Goal: Information Seeking & Learning: Get advice/opinions

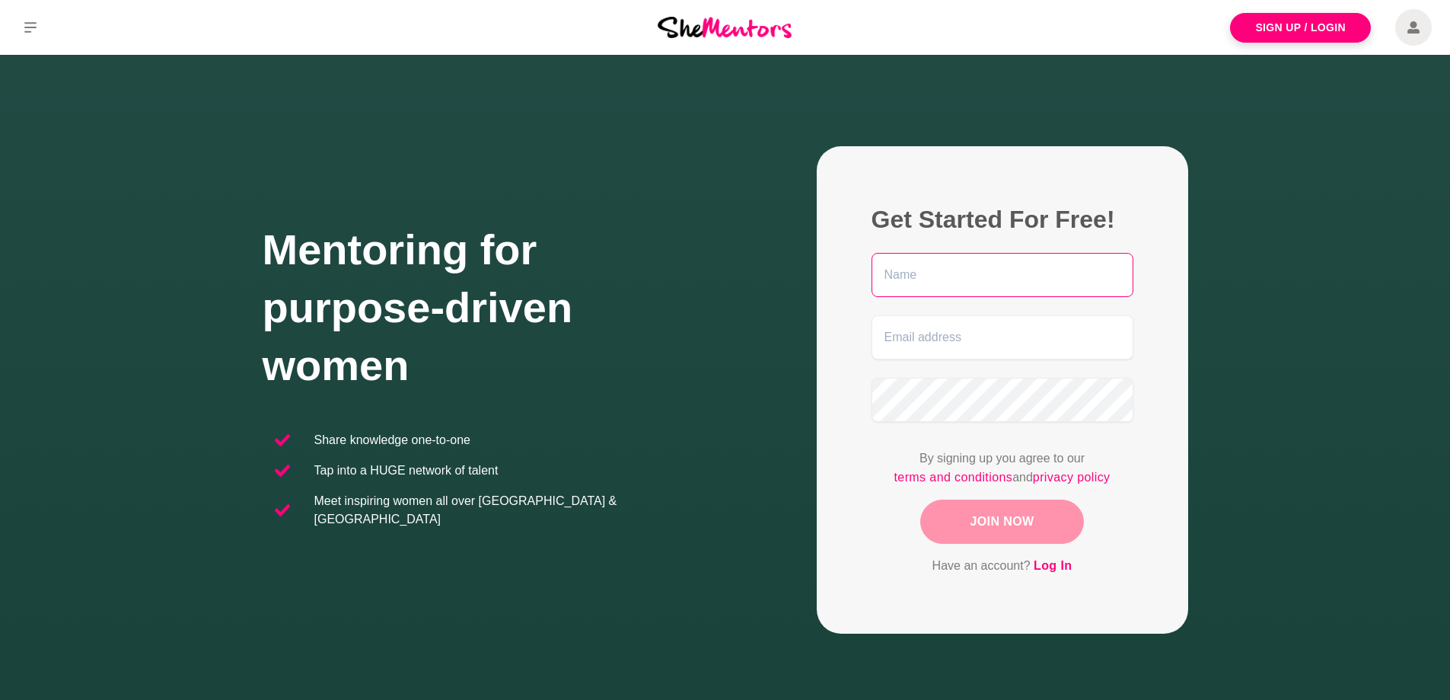
click at [944, 273] on input "text" at bounding box center [1003, 275] width 262 height 44
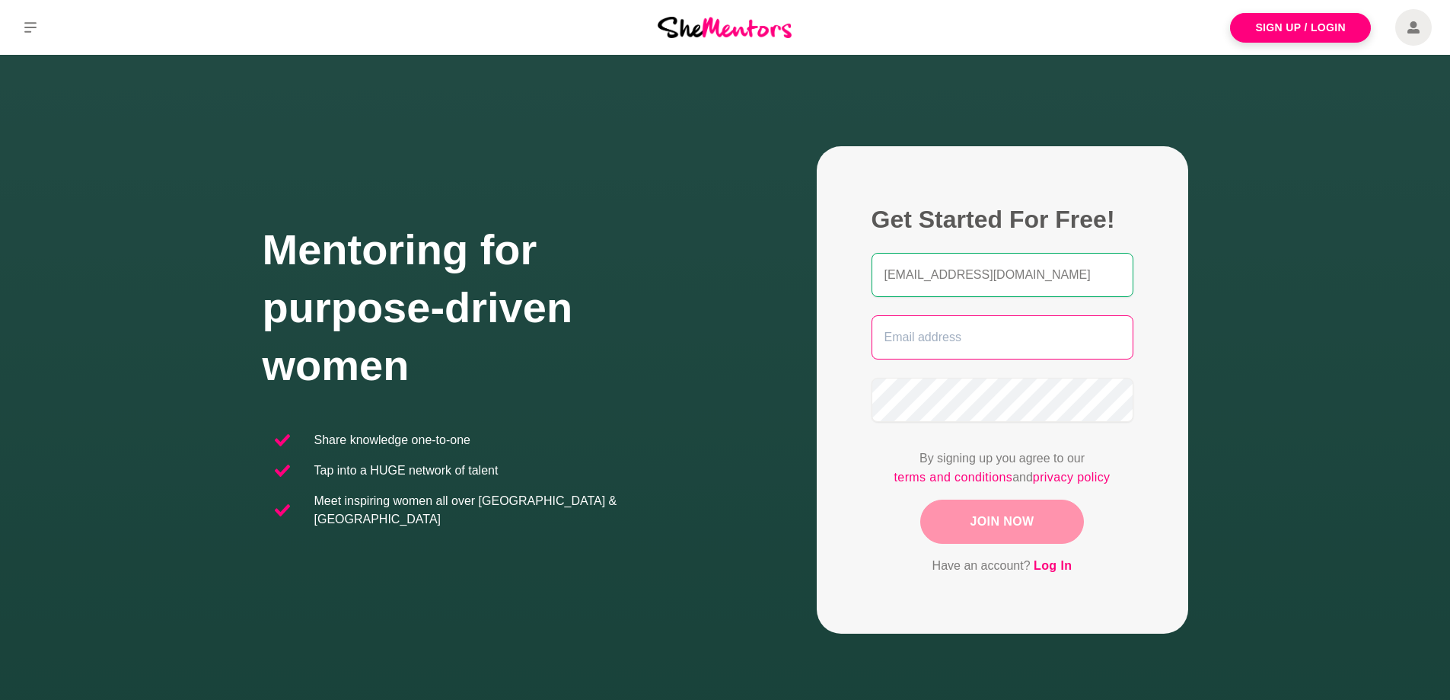
type input "[EMAIL_ADDRESS][DOMAIN_NAME]"
click at [959, 333] on input "email" at bounding box center [1003, 337] width 262 height 44
drag, startPoint x: 1105, startPoint y: 277, endPoint x: 868, endPoint y: 302, distance: 238.9
click at [868, 302] on figure "Get Started For Free! [PERSON_NAME][EMAIL_ADDRESS][DOMAIN_NAME][PERSON_NAME] By…" at bounding box center [1003, 389] width 372 height 487
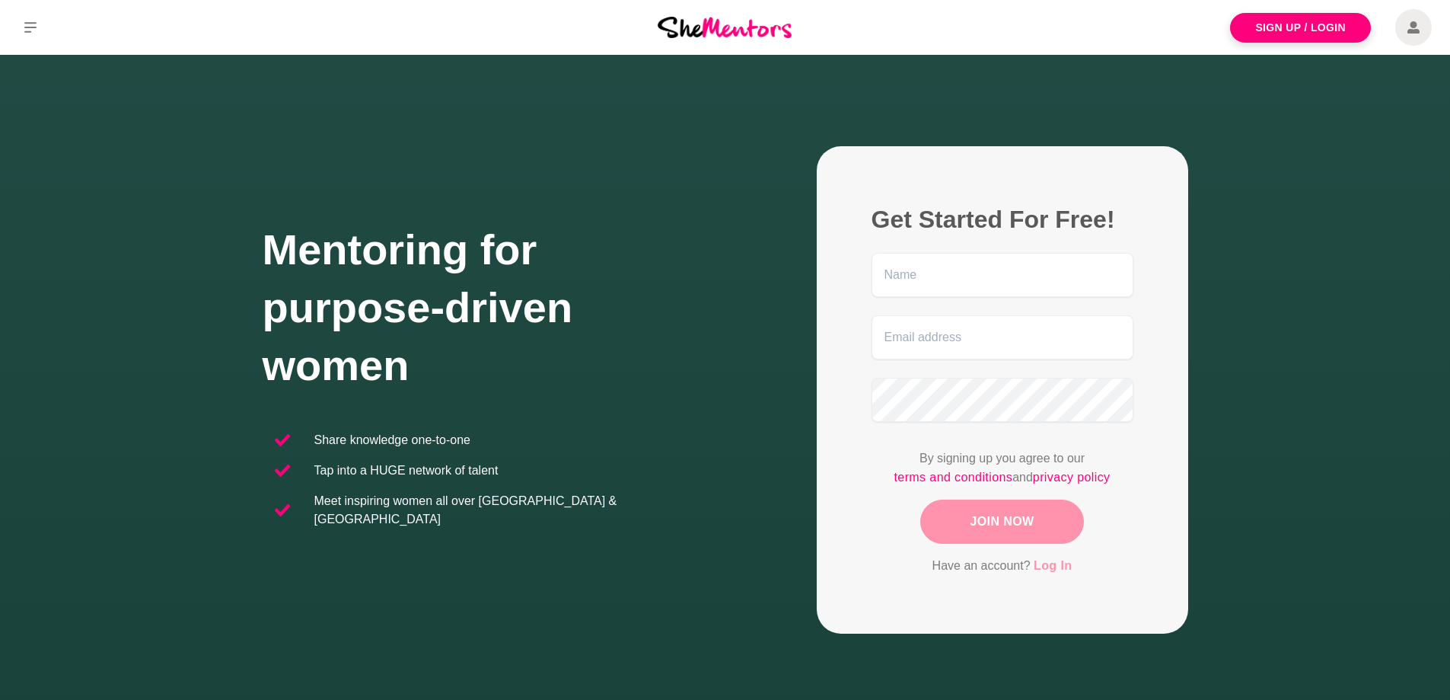
click at [1053, 567] on link "Log In" at bounding box center [1053, 566] width 38 height 20
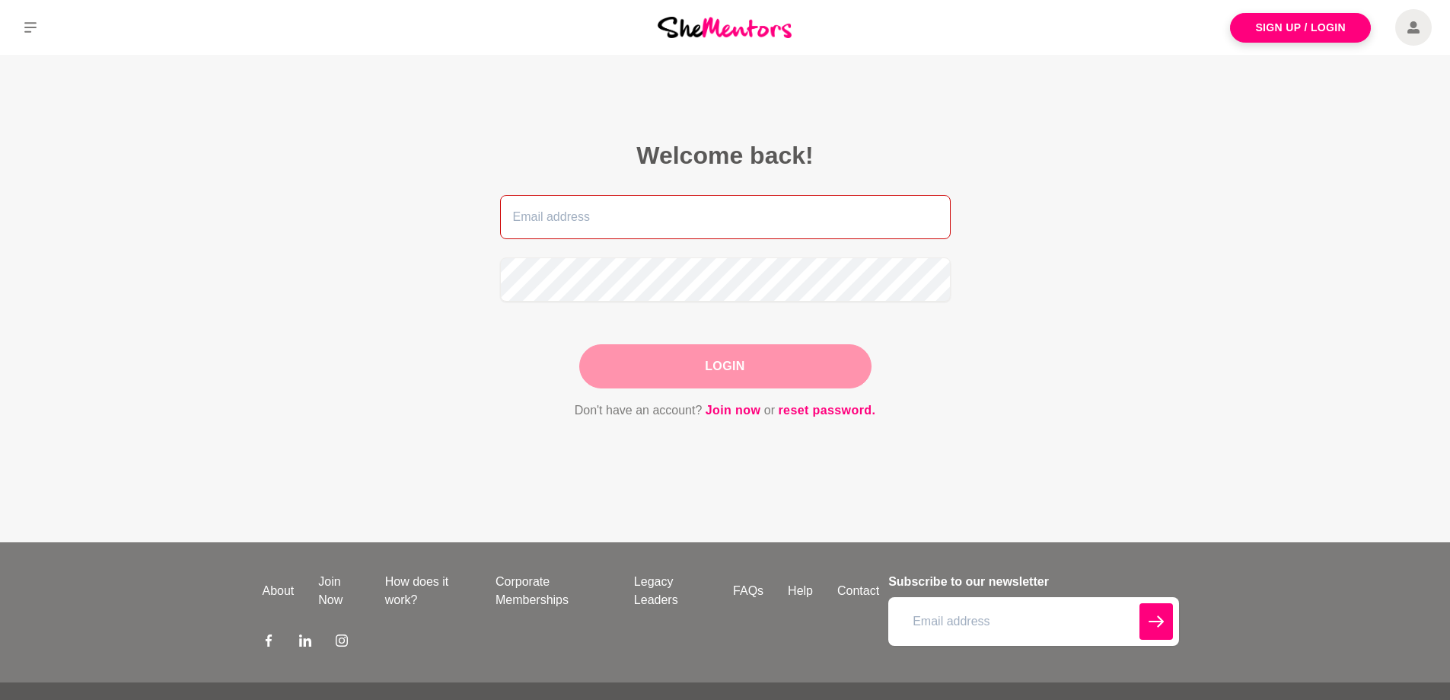
click at [554, 214] on input "email" at bounding box center [725, 217] width 451 height 44
paste input "[EMAIL_ADDRESS][DOMAIN_NAME]"
type input "[EMAIL_ADDRESS][DOMAIN_NAME]"
click at [700, 368] on button "Login" at bounding box center [725, 366] width 292 height 44
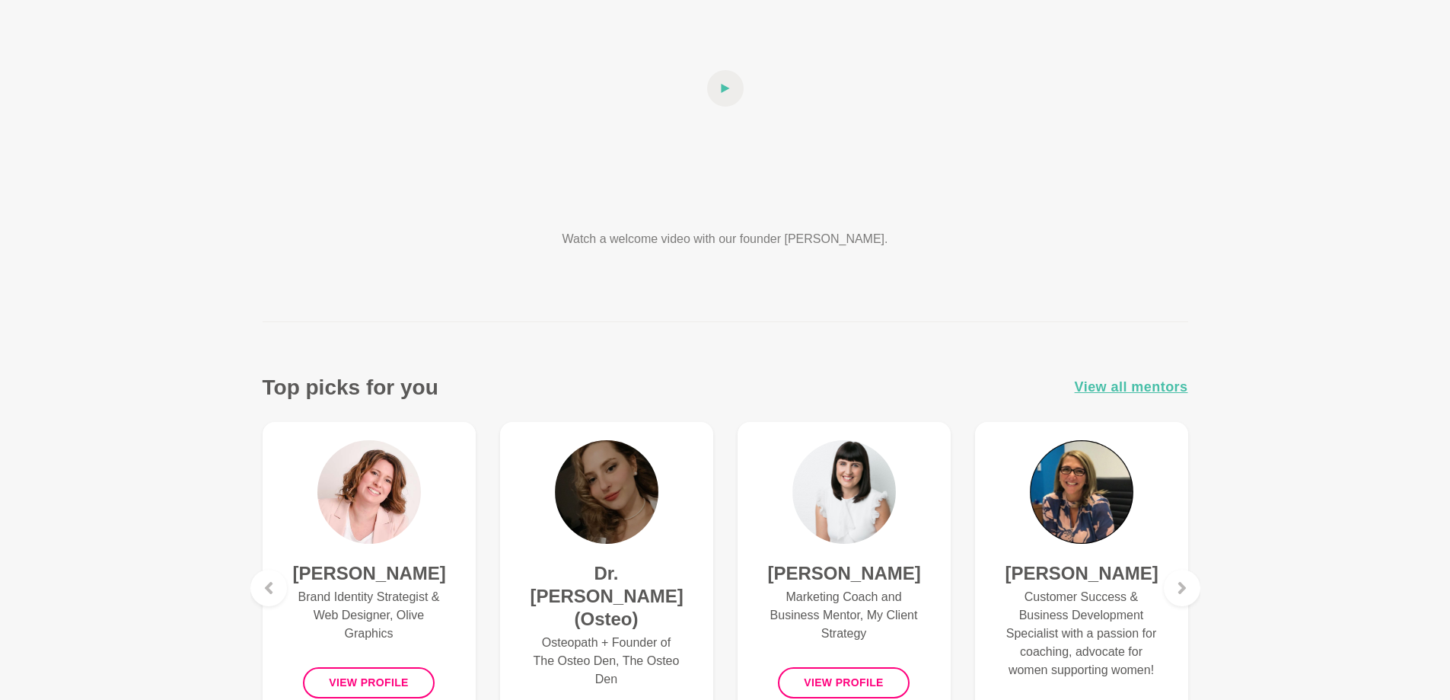
scroll to position [381, 0]
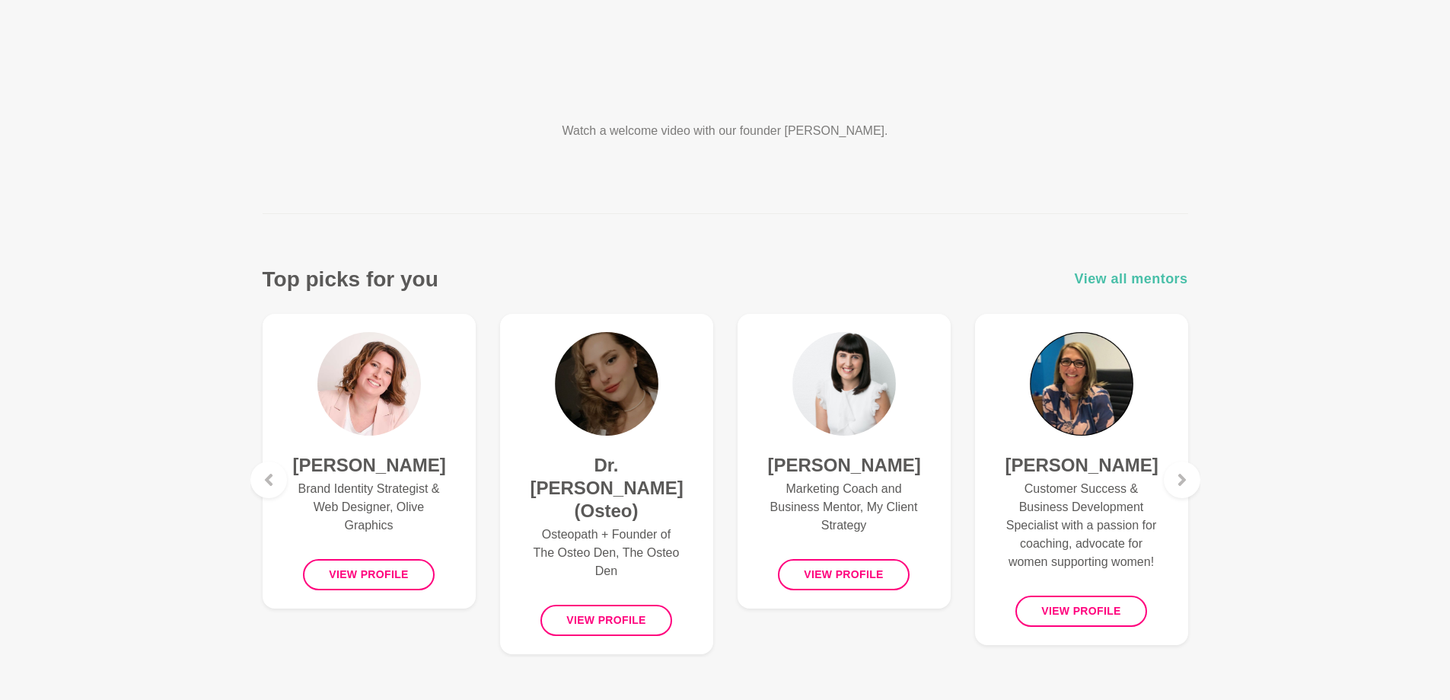
click at [1141, 282] on span "View all mentors" at bounding box center [1131, 279] width 113 height 22
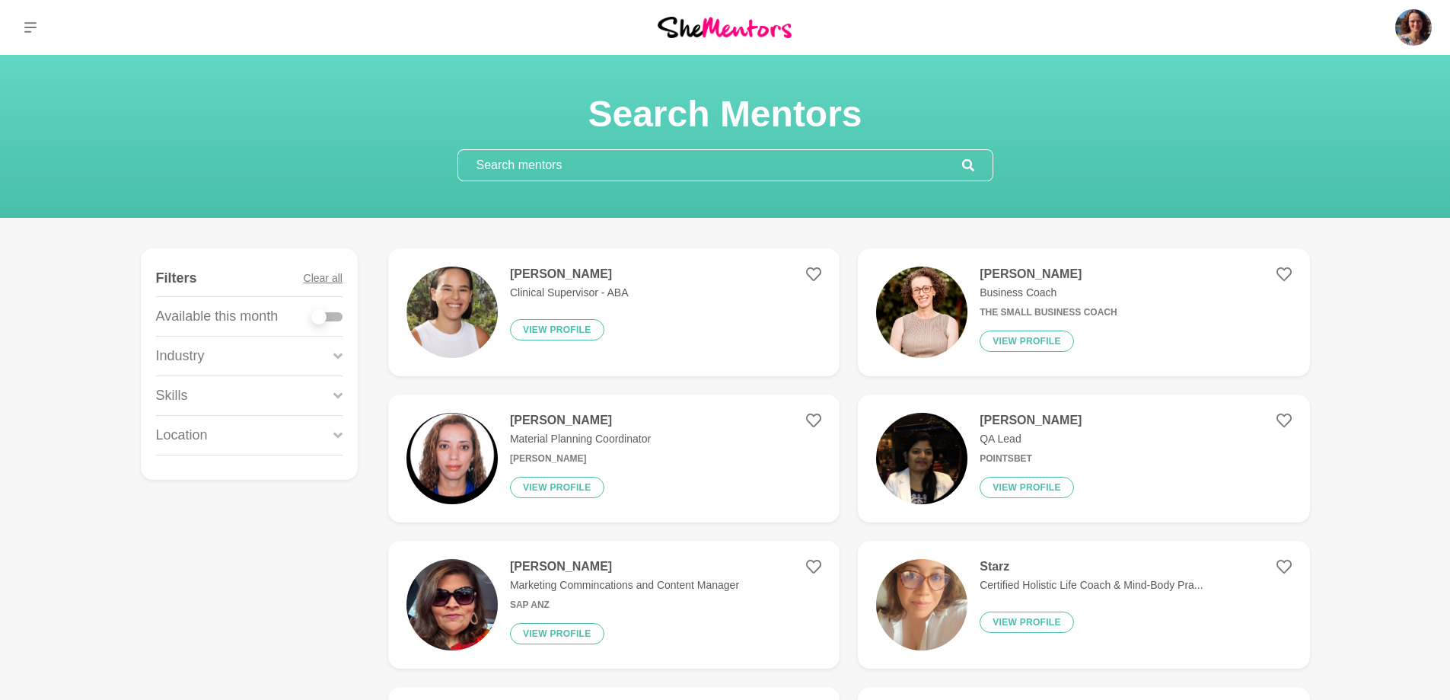
click at [234, 394] on div "Skills" at bounding box center [249, 395] width 187 height 39
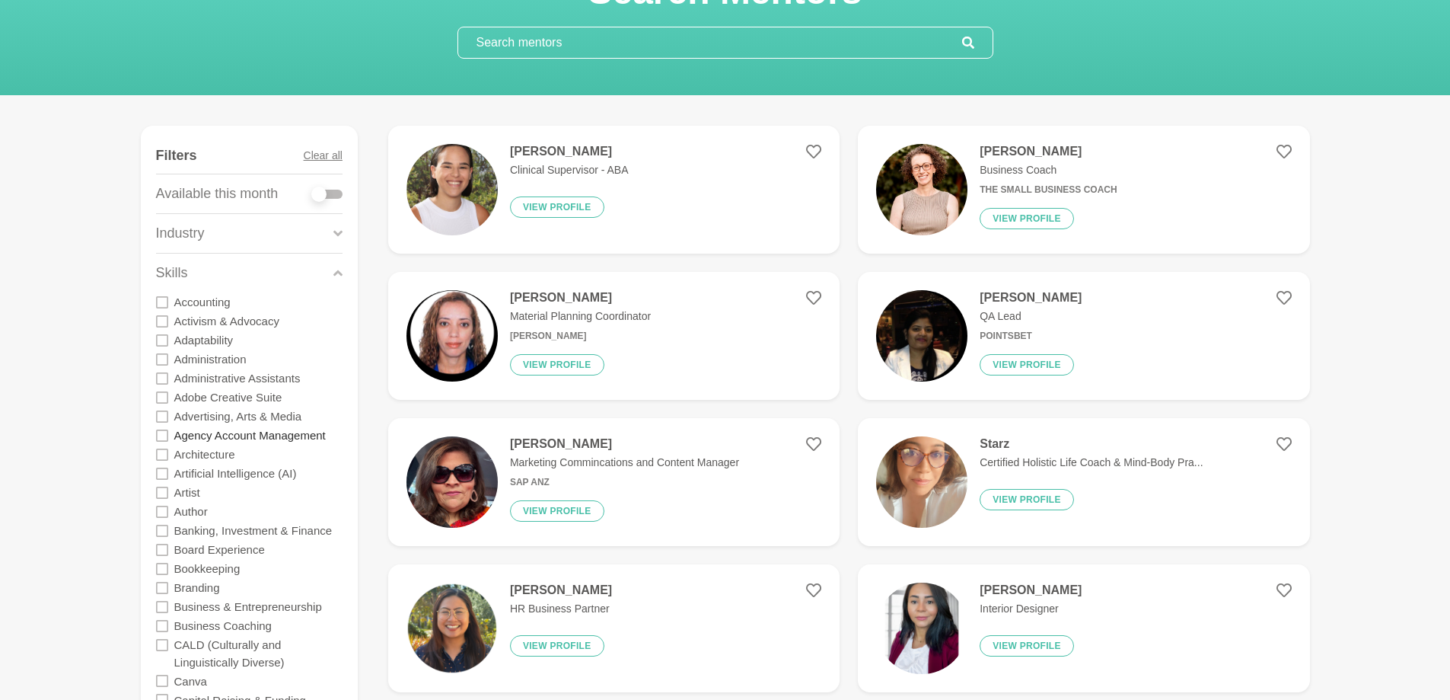
scroll to position [228, 0]
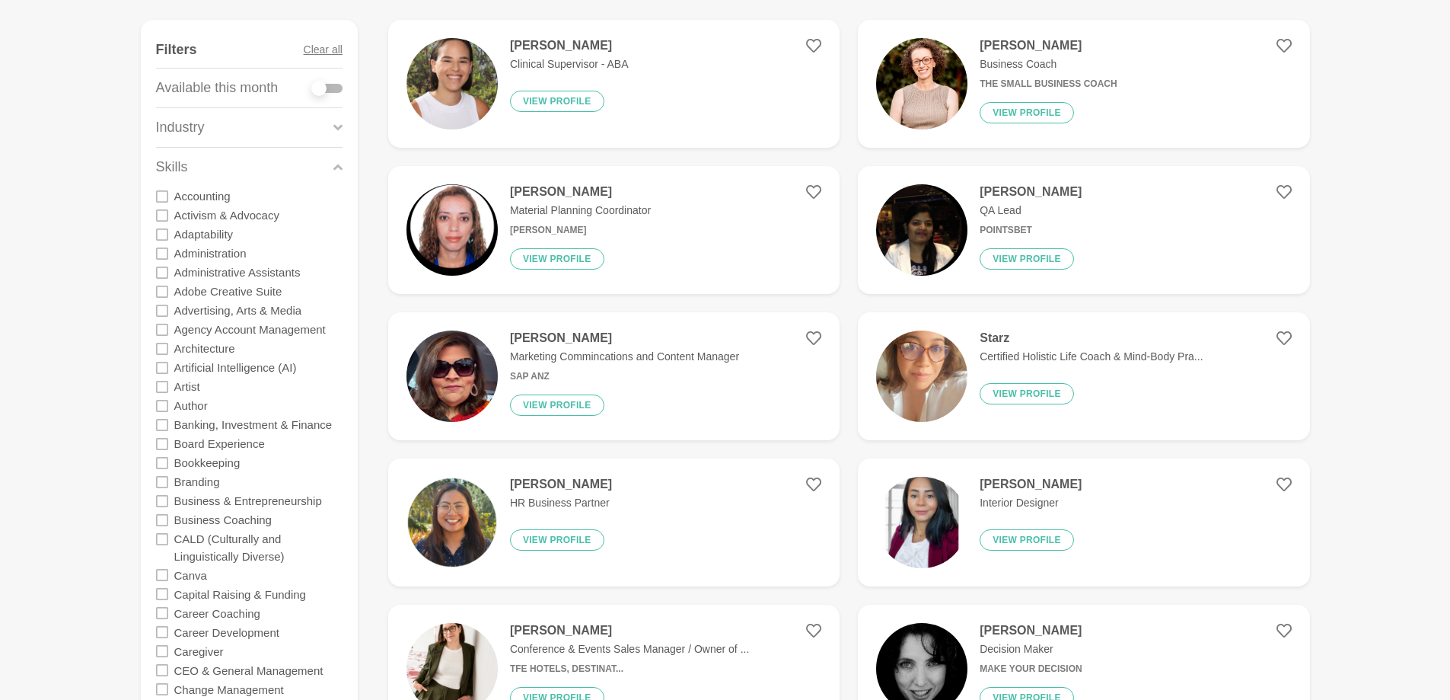
click at [159, 520] on icon at bounding box center [162, 520] width 12 height 12
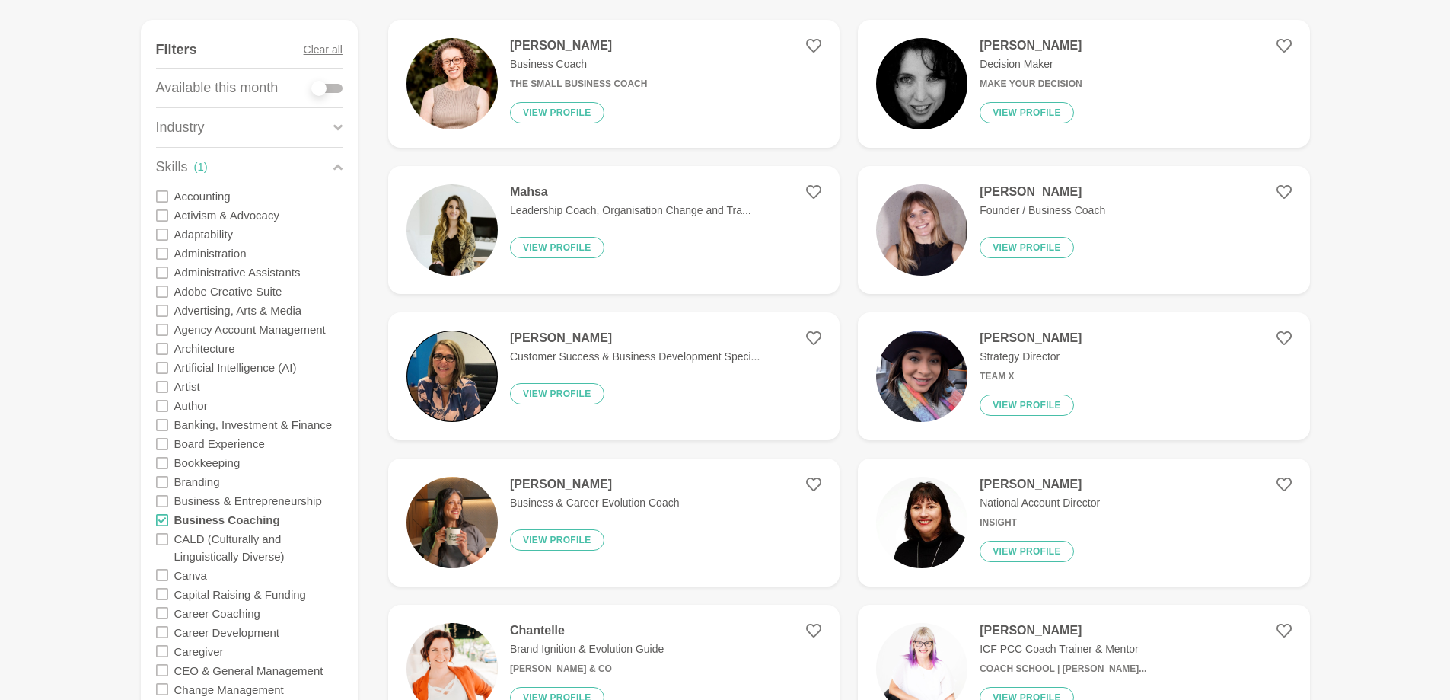
click at [163, 502] on icon at bounding box center [162, 501] width 12 height 12
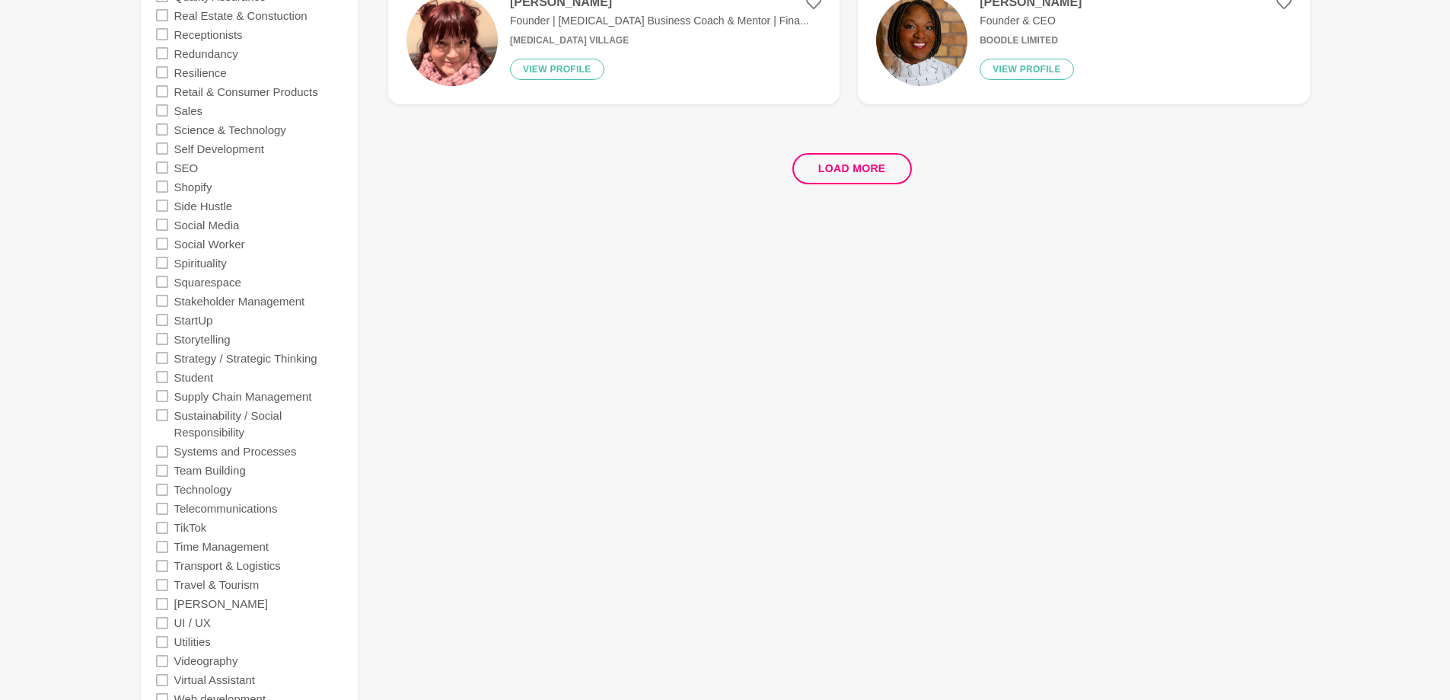
scroll to position [3045, 0]
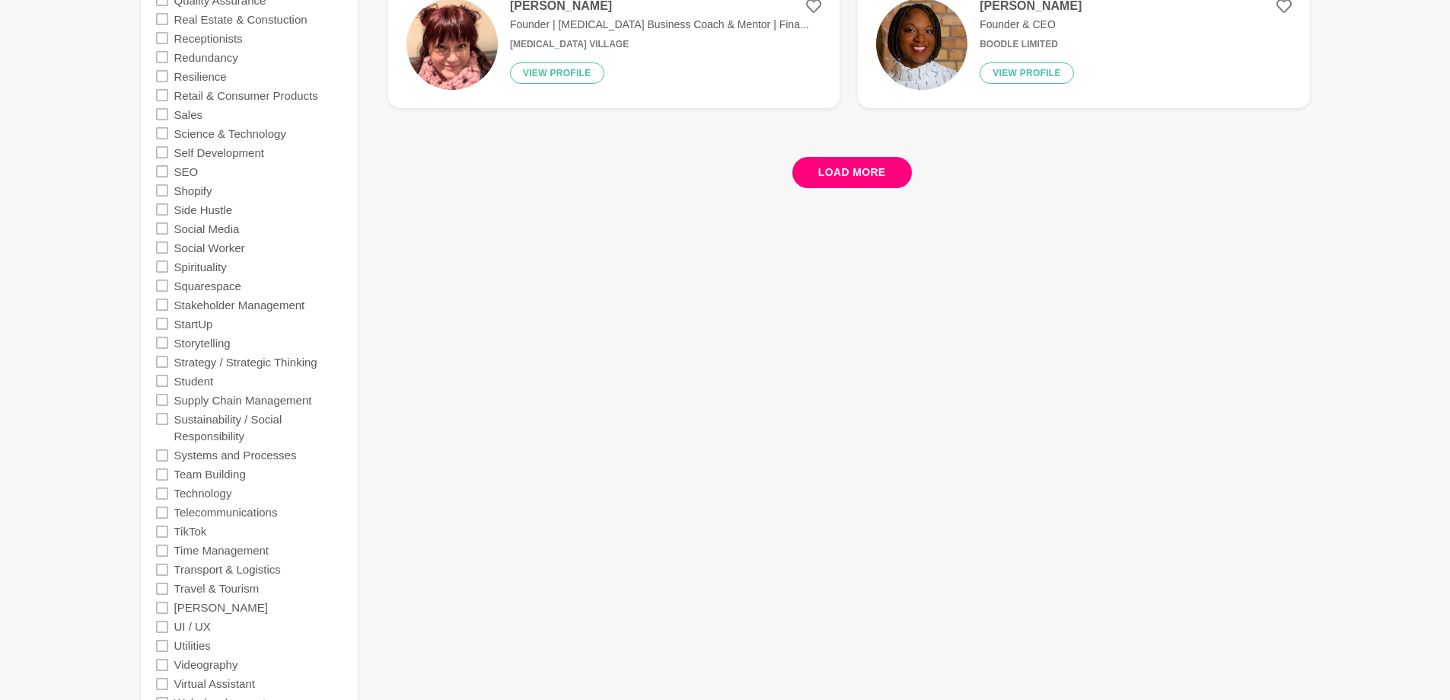
click at [848, 174] on button "Load more" at bounding box center [853, 172] width 120 height 31
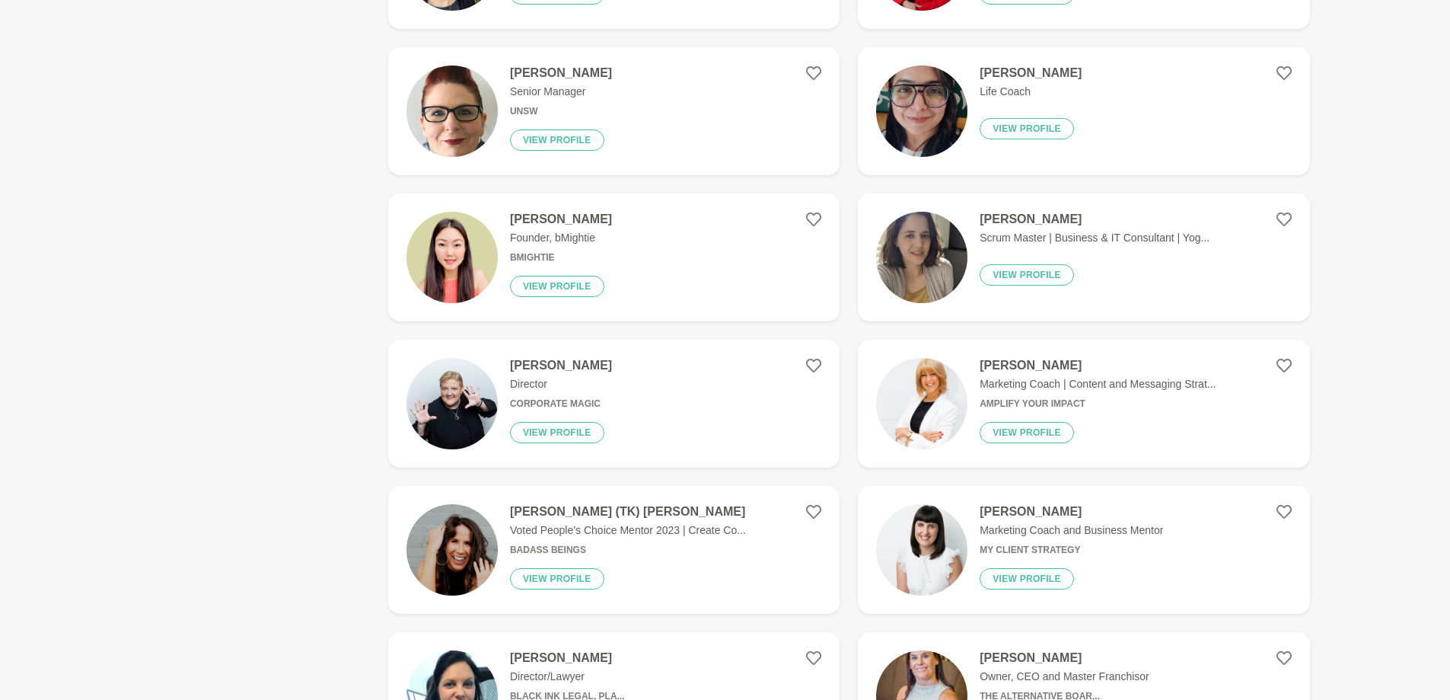
scroll to position [5558, 0]
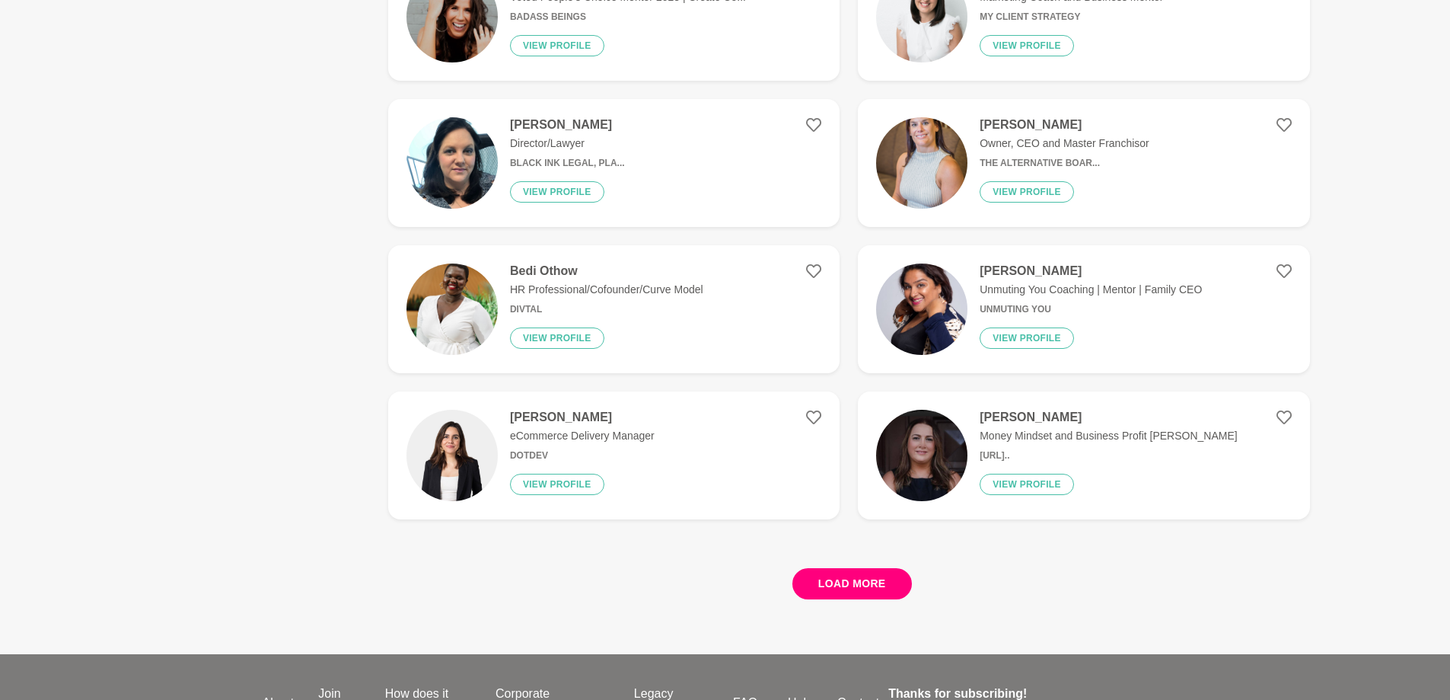
click at [851, 584] on button "Load more" at bounding box center [853, 583] width 120 height 31
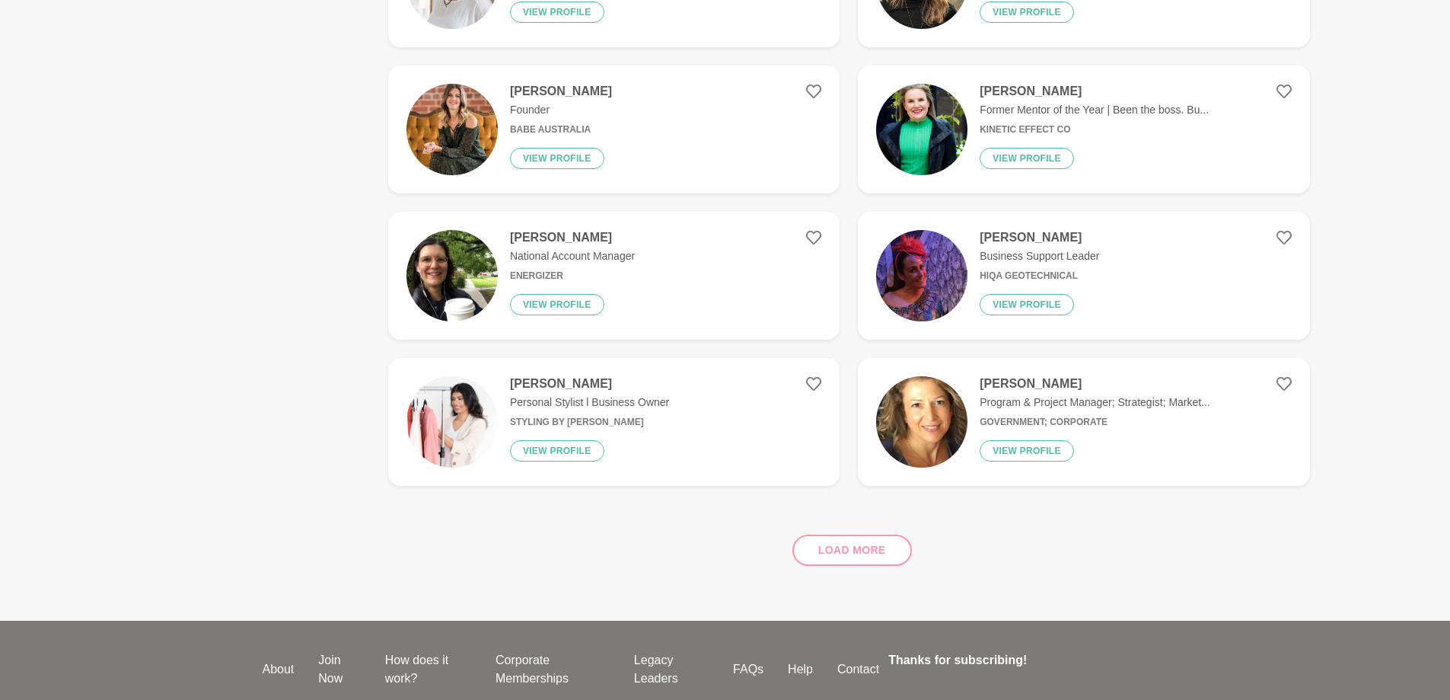
scroll to position [6736, 0]
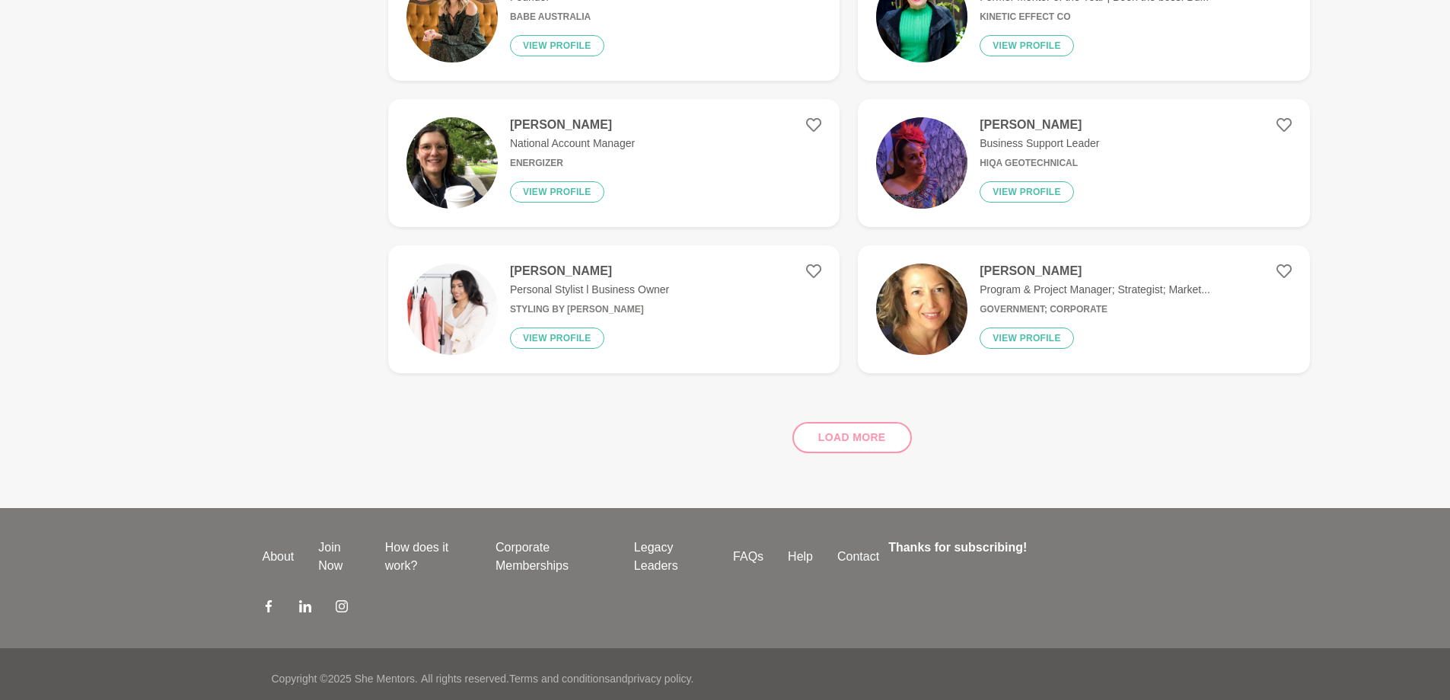
click at [839, 436] on div "Load more" at bounding box center [849, 431] width 922 height 92
click at [857, 428] on div "Load more" at bounding box center [849, 431] width 922 height 92
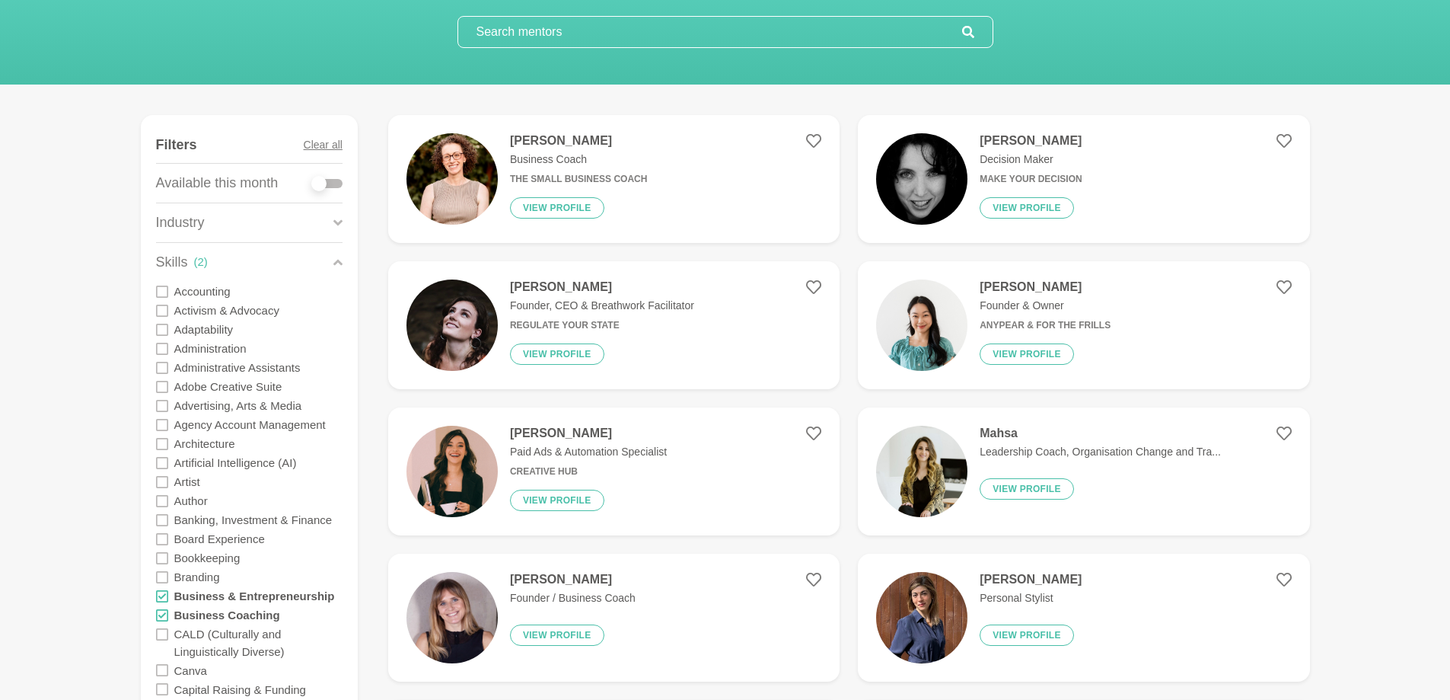
scroll to position [113, 0]
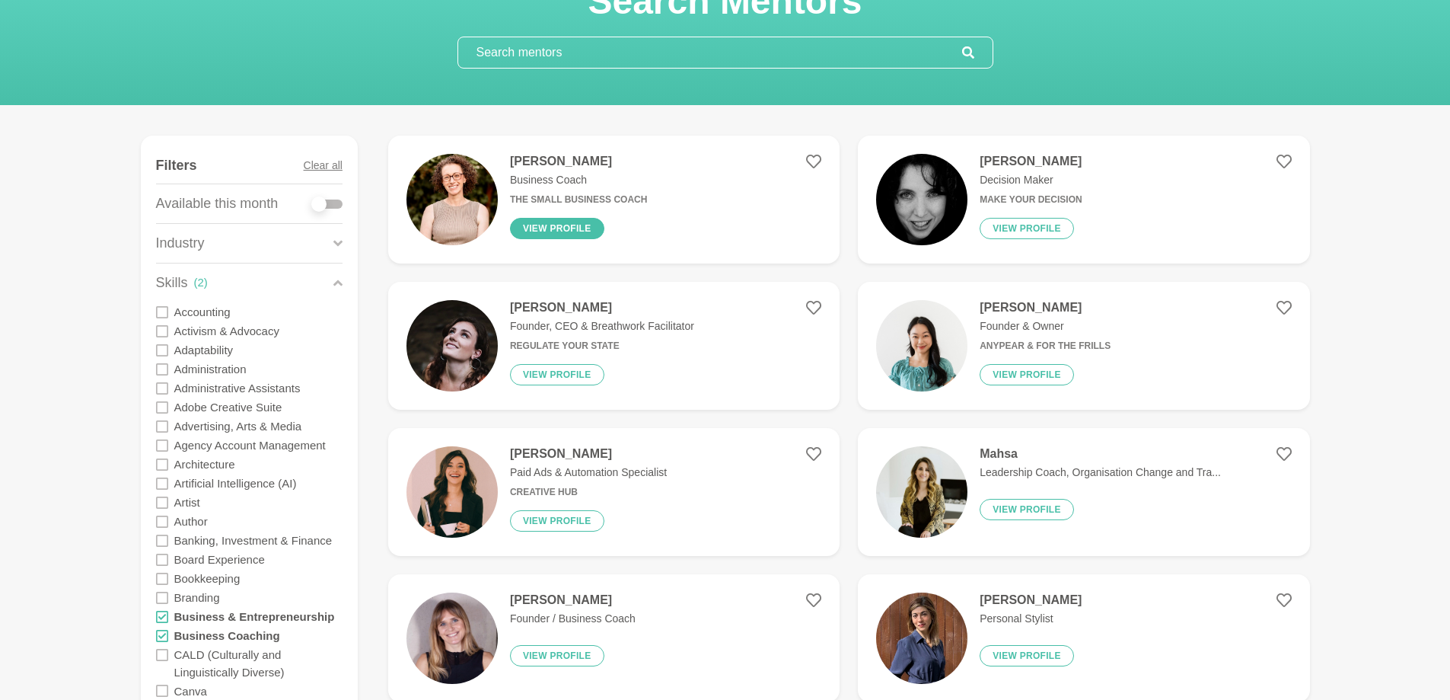
click at [552, 227] on button "View profile" at bounding box center [557, 228] width 94 height 21
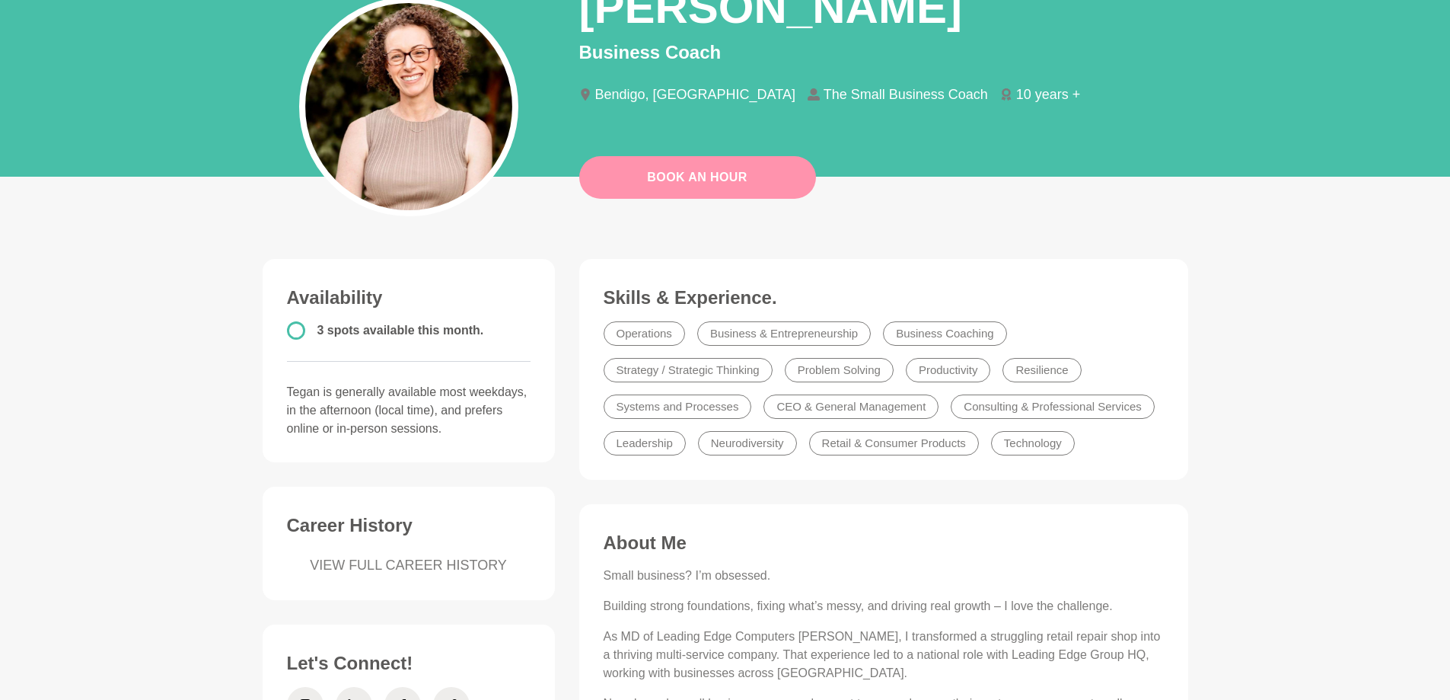
scroll to position [381, 0]
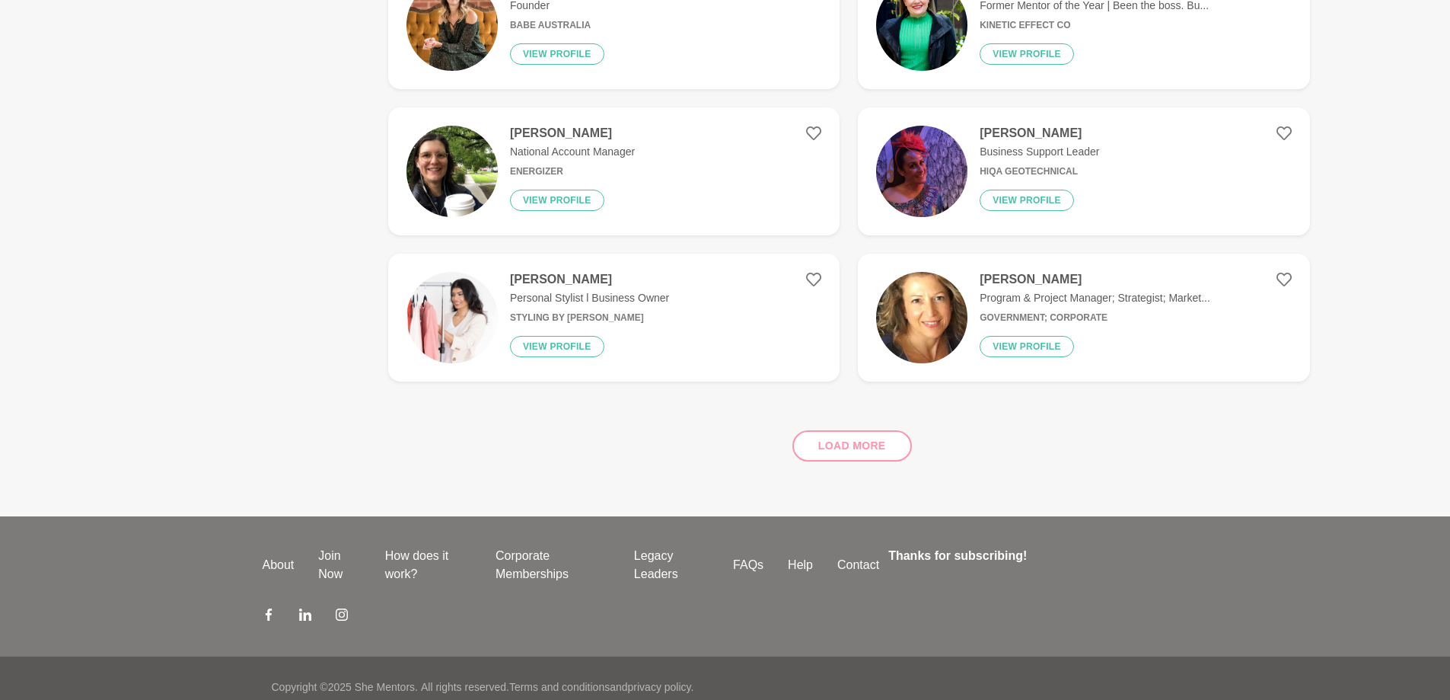
scroll to position [889, 0]
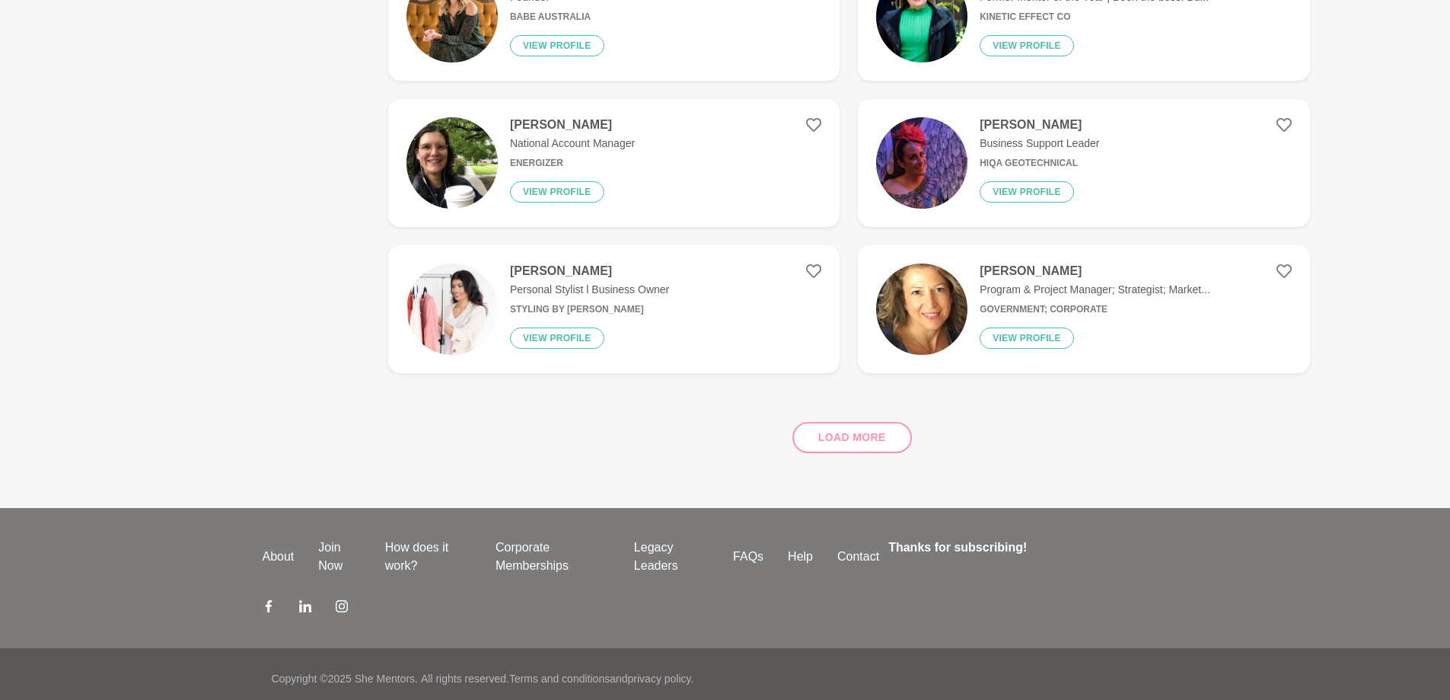
click at [847, 426] on div "Load more" at bounding box center [849, 431] width 922 height 92
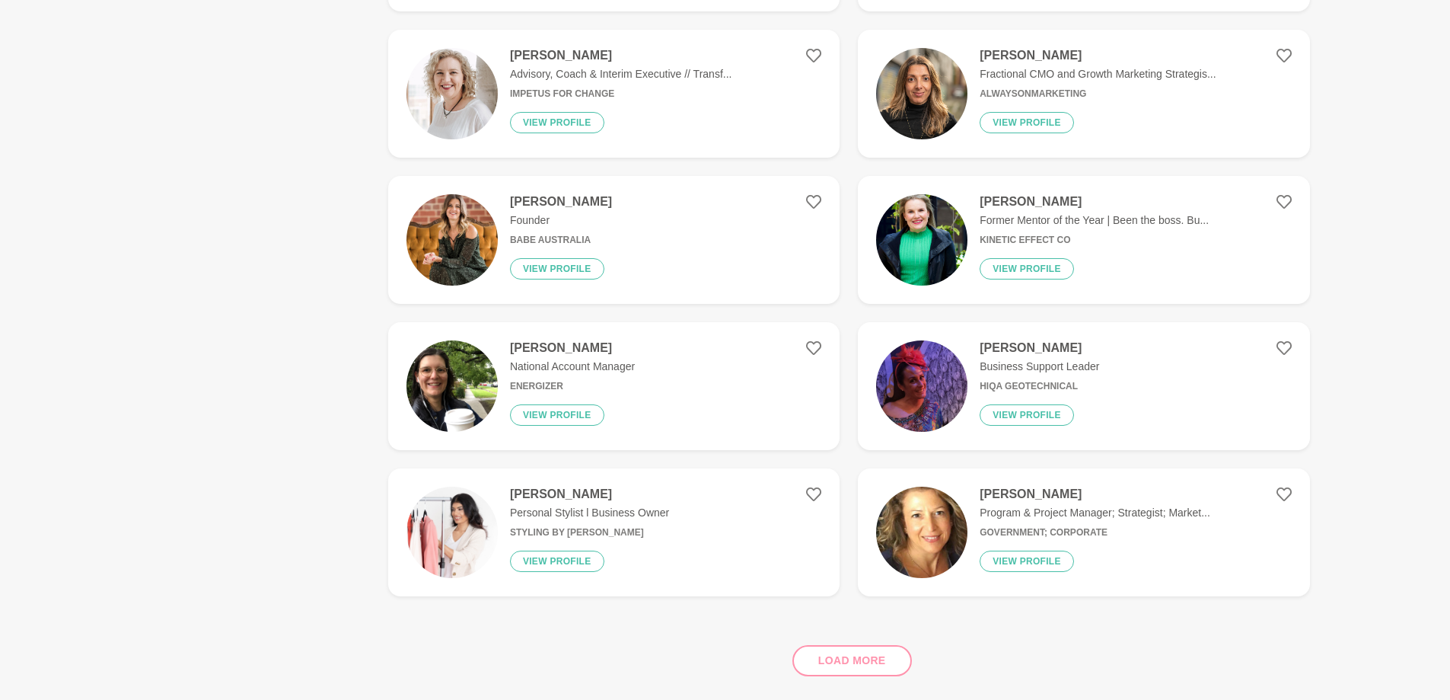
scroll to position [685, 0]
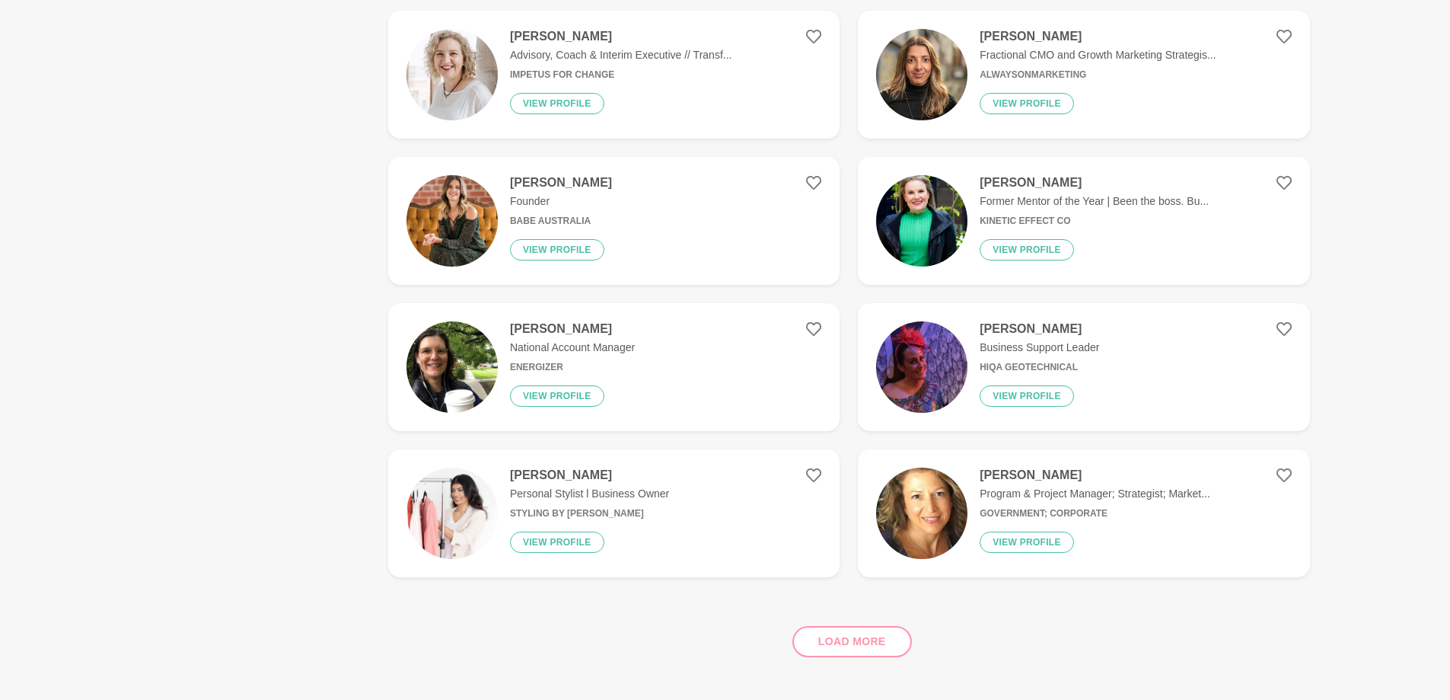
click at [859, 632] on div "Load more" at bounding box center [849, 635] width 922 height 92
click at [844, 633] on div "Load more" at bounding box center [849, 635] width 922 height 92
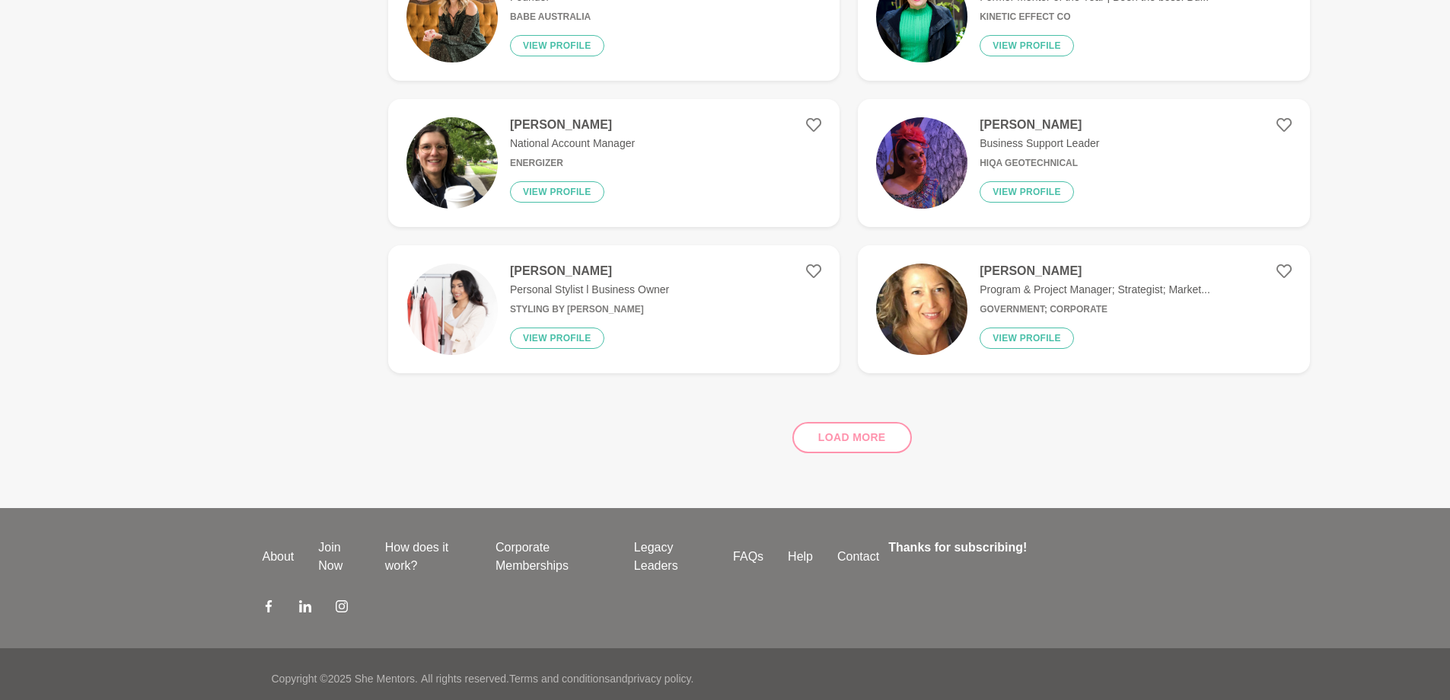
click at [838, 429] on div "Load more" at bounding box center [849, 431] width 922 height 92
click at [850, 427] on div "Load more" at bounding box center [849, 431] width 922 height 92
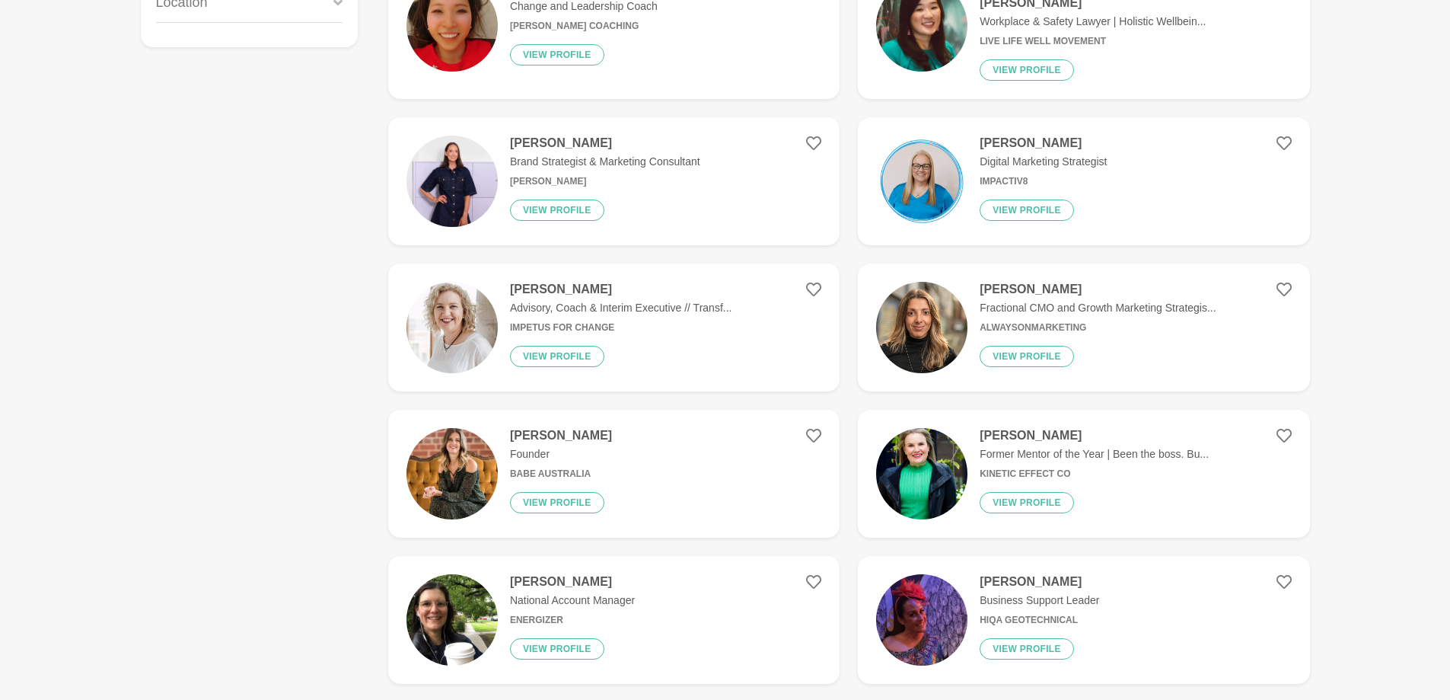
scroll to position [0, 0]
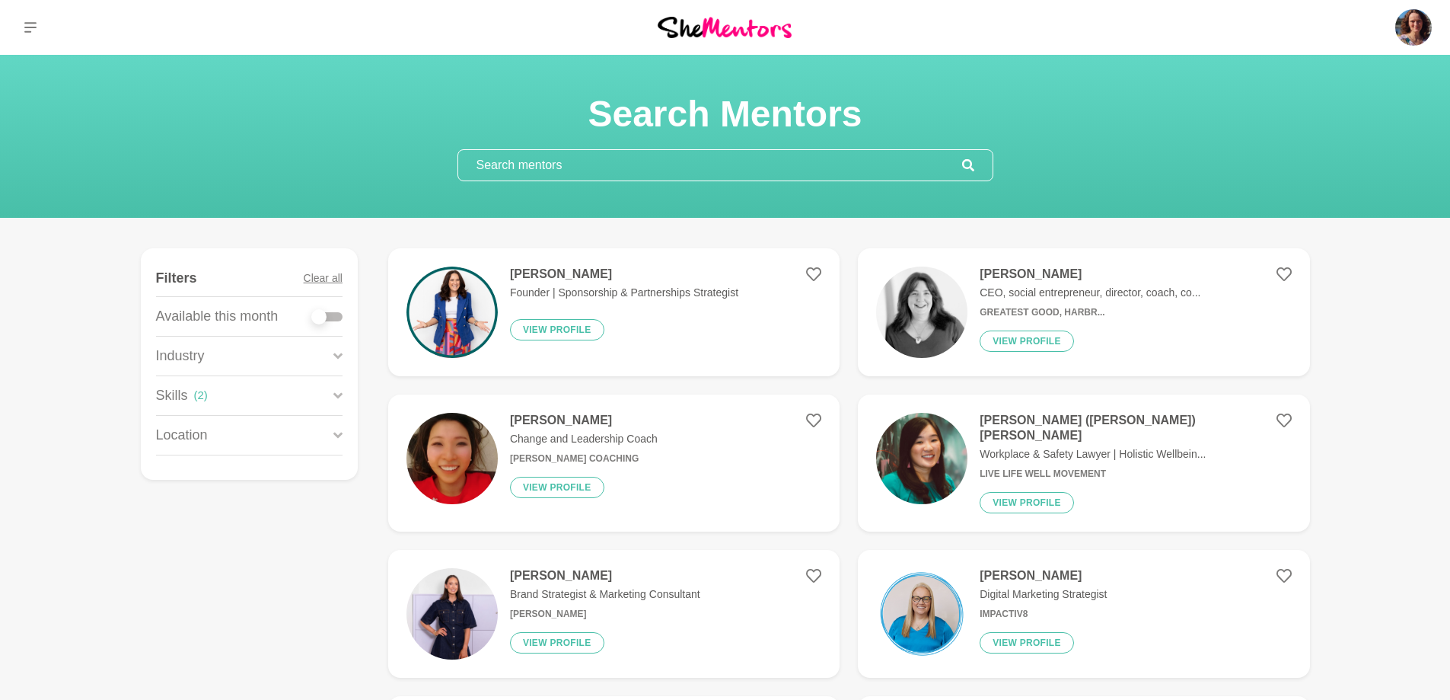
click at [323, 317] on div at bounding box center [318, 316] width 15 height 15
checkbox input "true"
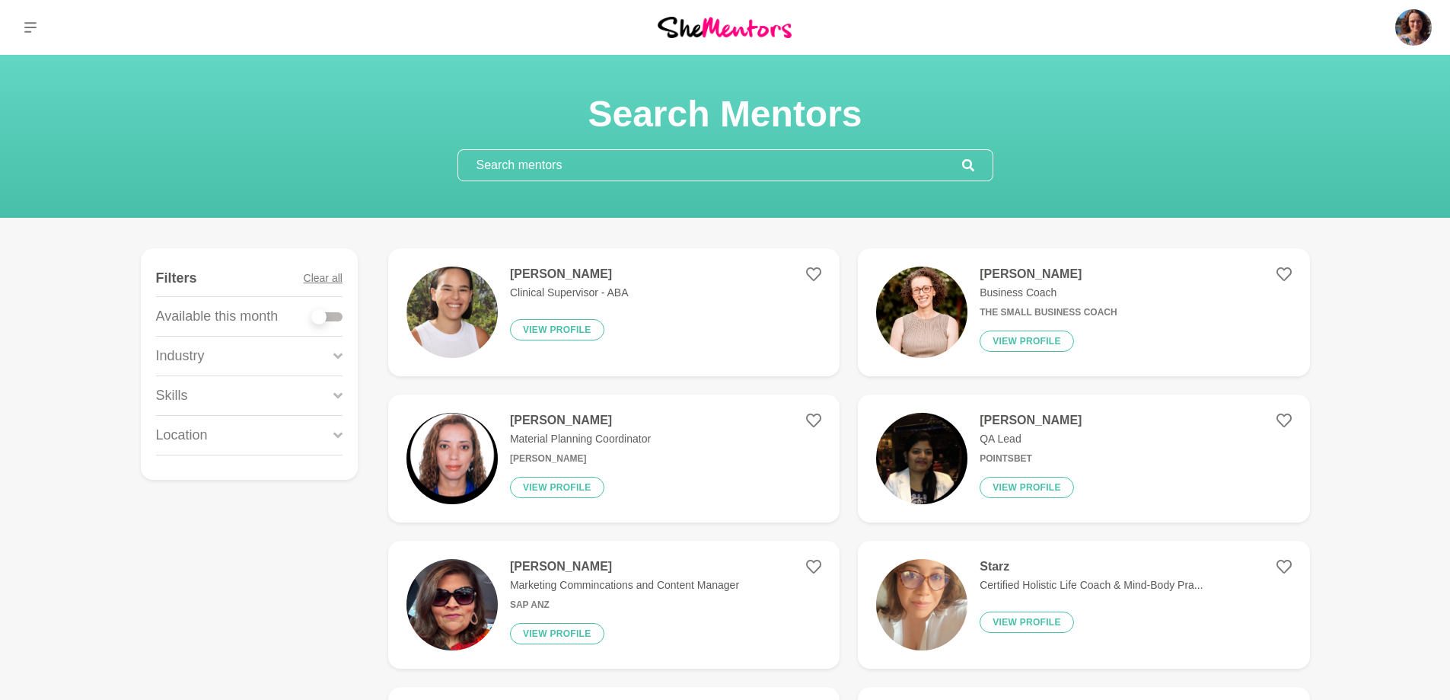
click at [236, 400] on div "Skills" at bounding box center [249, 395] width 187 height 39
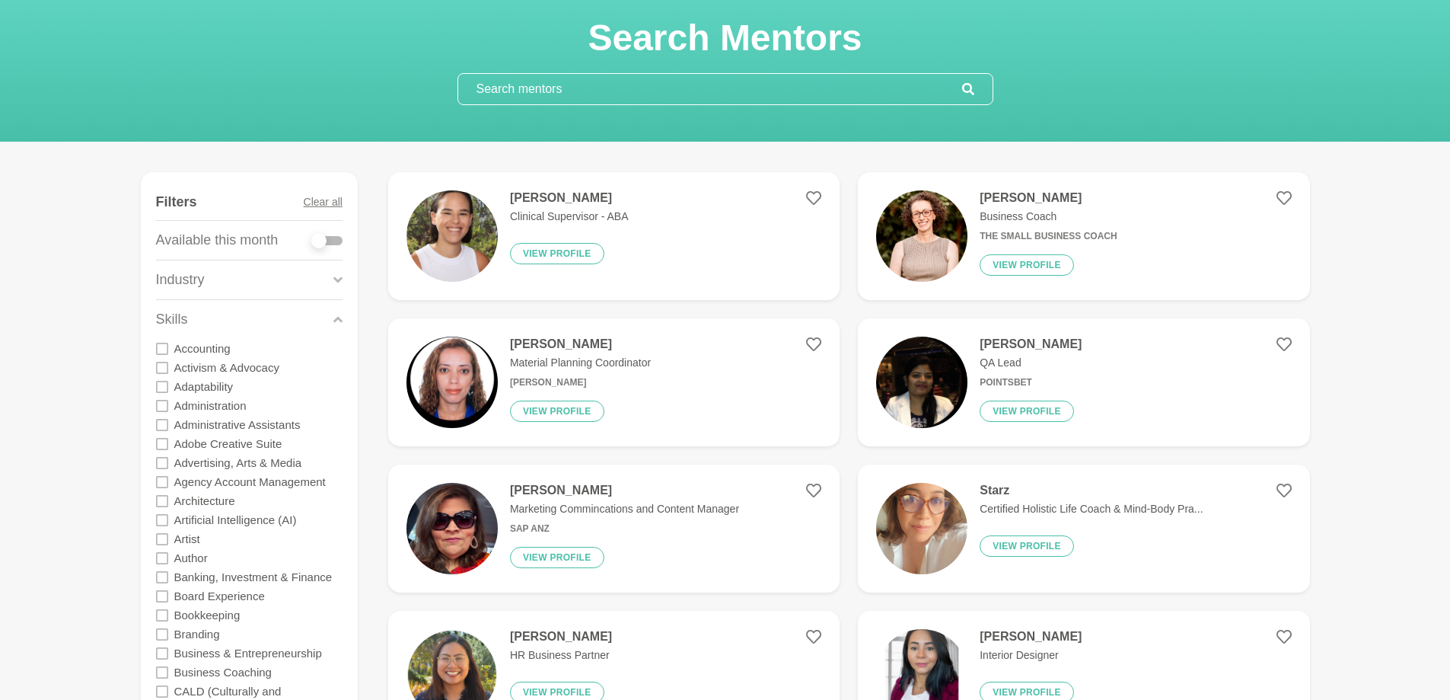
scroll to position [457, 0]
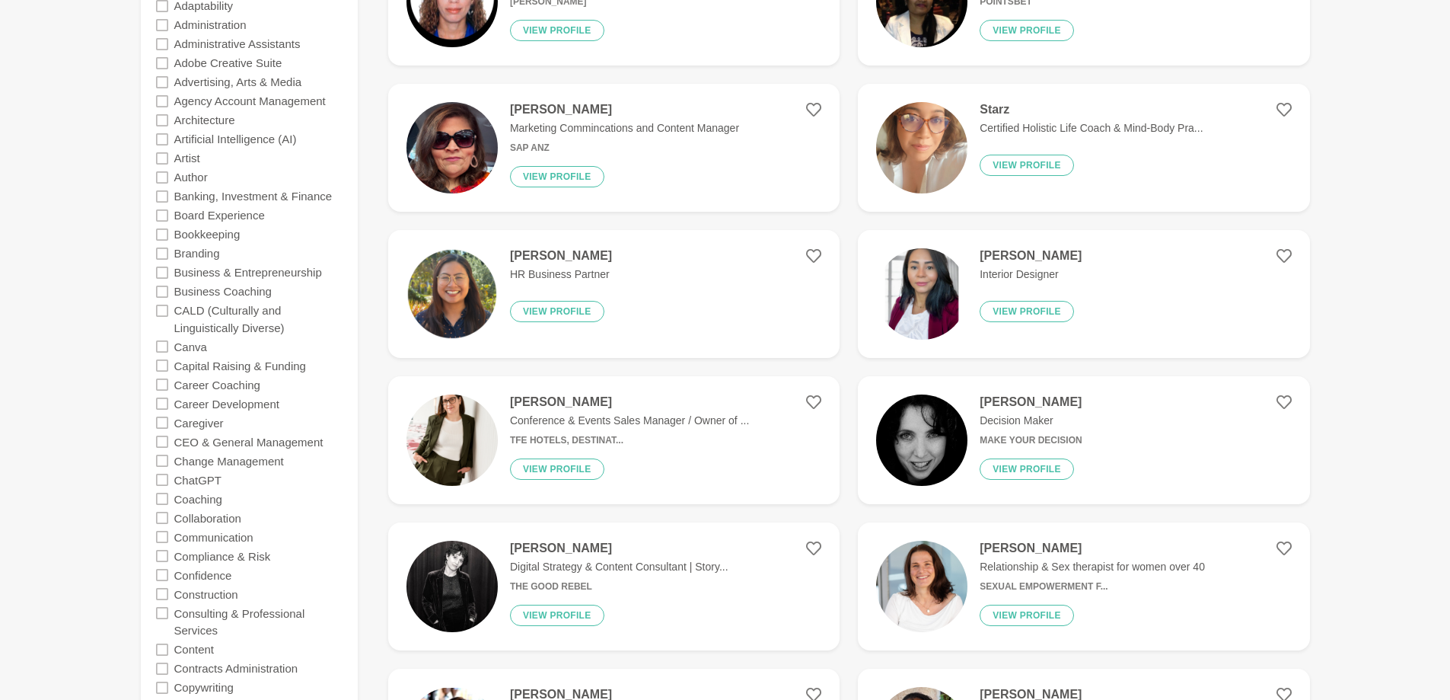
click at [163, 273] on icon at bounding box center [162, 272] width 12 height 12
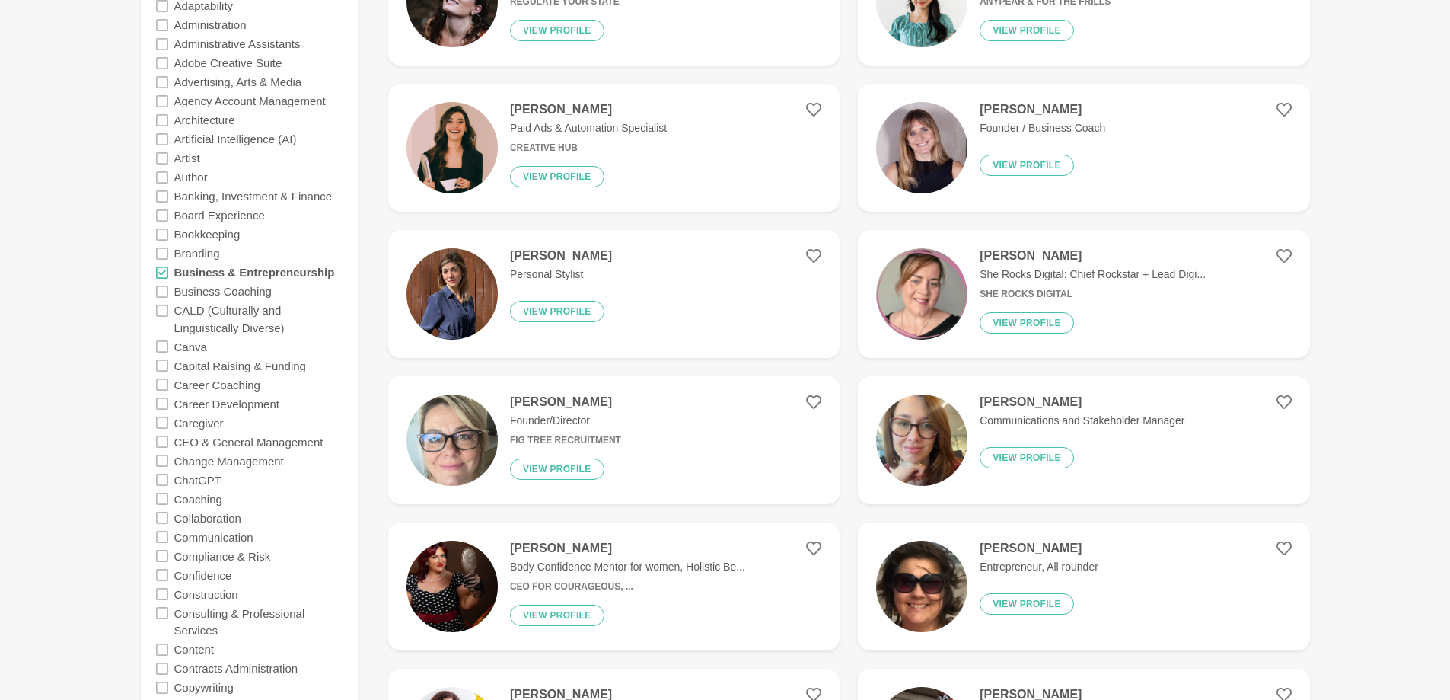
click at [161, 294] on icon at bounding box center [162, 292] width 12 height 12
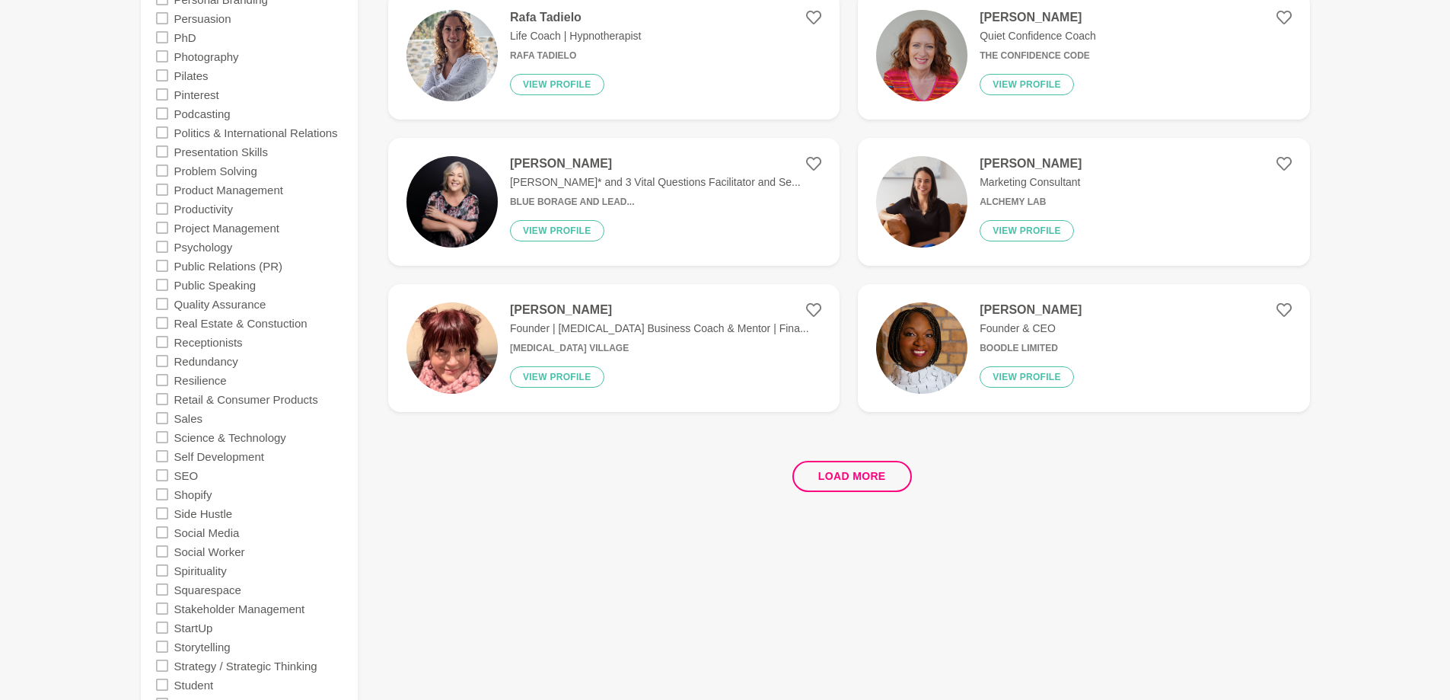
scroll to position [2741, 0]
click at [846, 477] on button "Load more" at bounding box center [853, 476] width 120 height 31
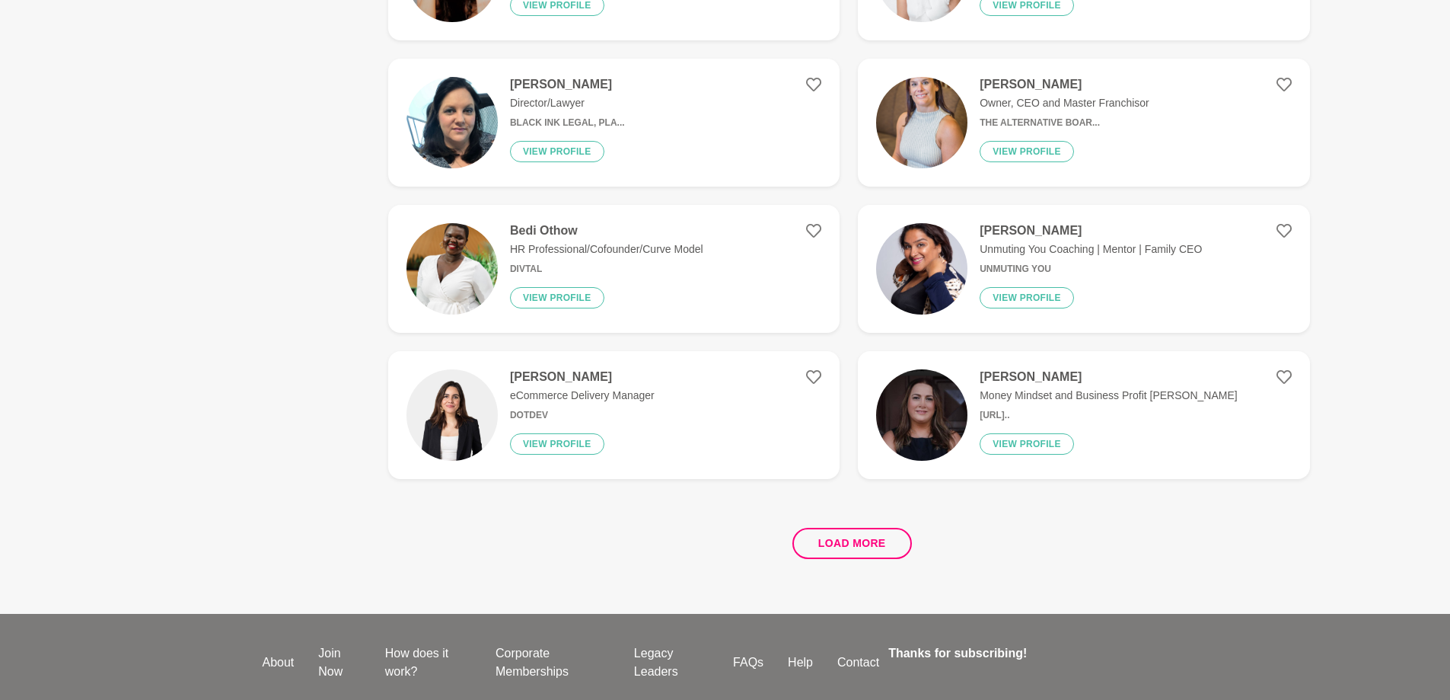
scroll to position [5634, 0]
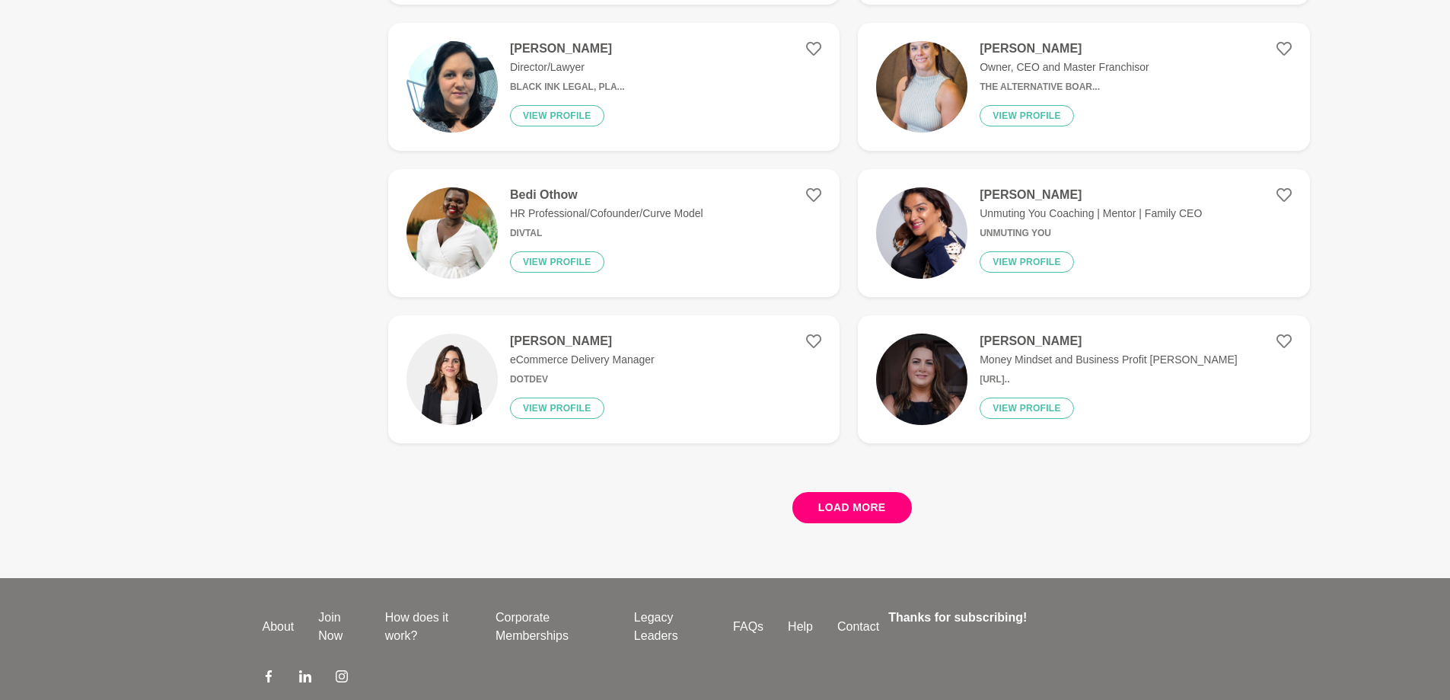
click at [838, 517] on button "Load more" at bounding box center [853, 507] width 120 height 31
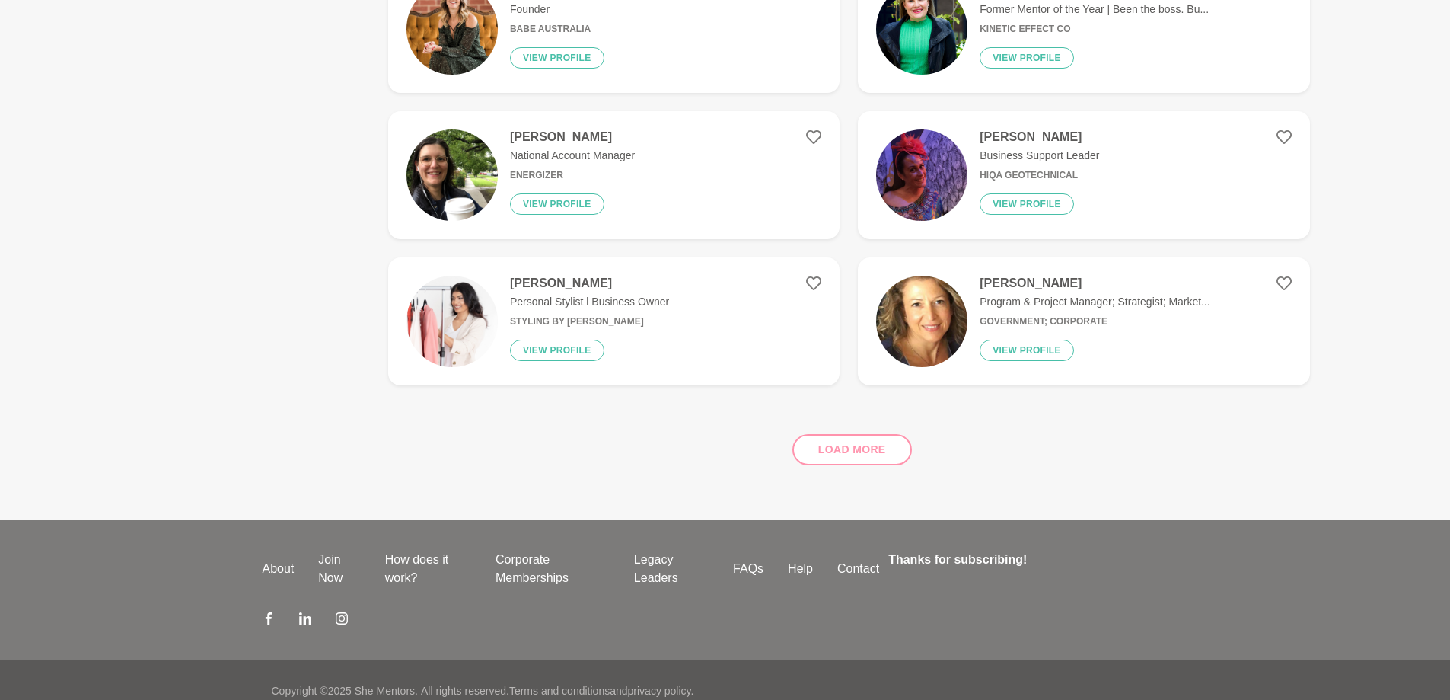
scroll to position [6736, 0]
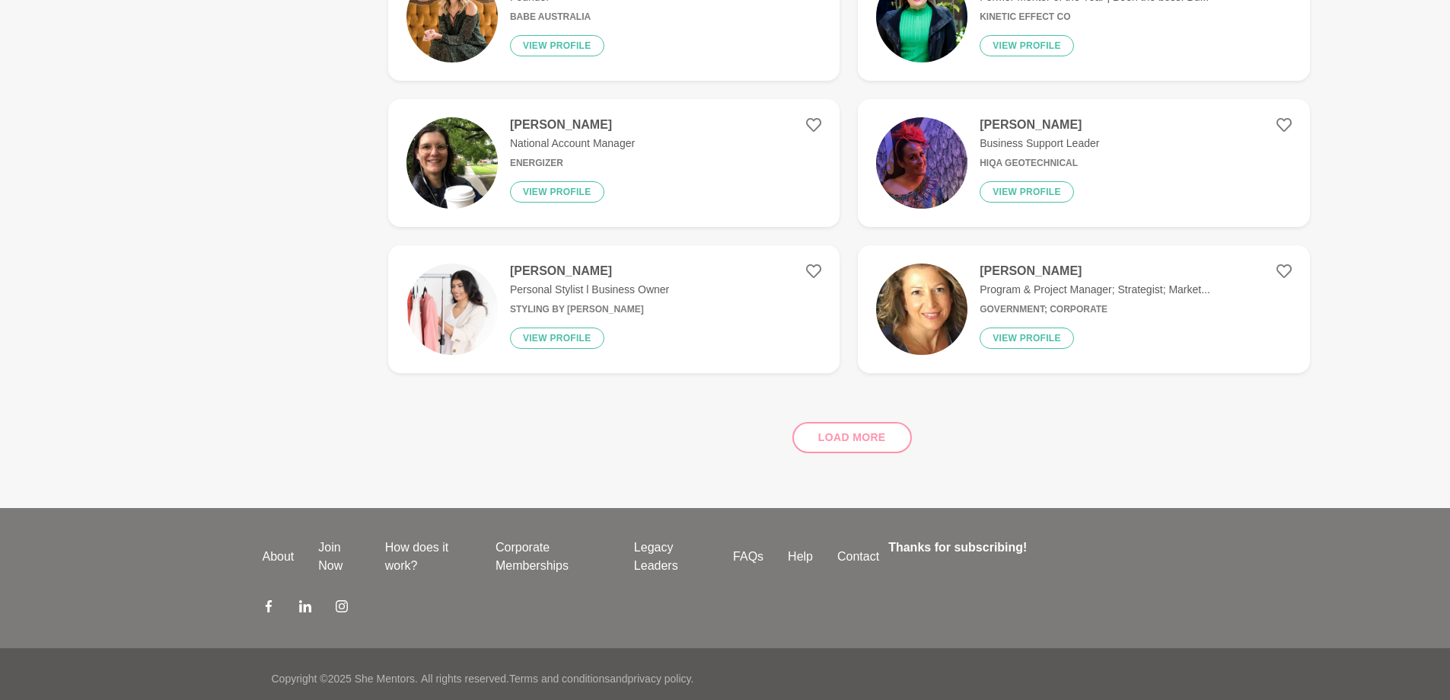
click at [842, 429] on div "Load more" at bounding box center [849, 431] width 922 height 92
click at [842, 435] on div "Load more" at bounding box center [849, 431] width 922 height 92
click at [851, 435] on div "Load more" at bounding box center [849, 431] width 922 height 92
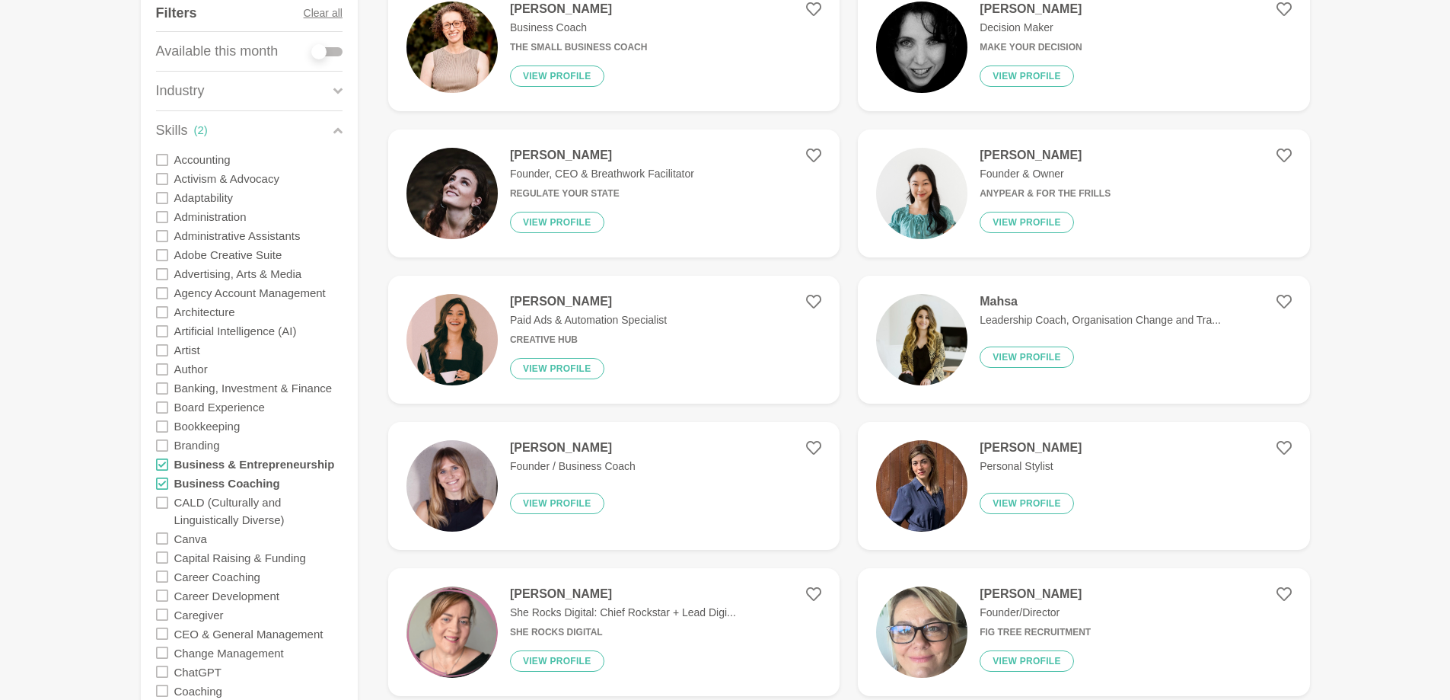
scroll to position [189, 0]
